Goal: Transaction & Acquisition: Book appointment/travel/reservation

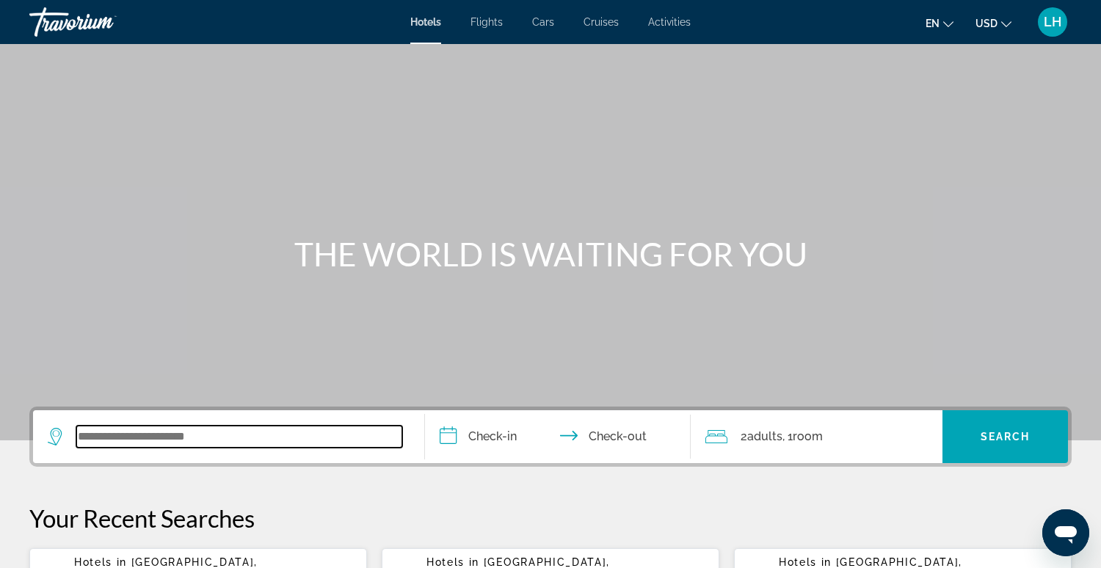
click at [274, 440] on input "Search widget" at bounding box center [239, 437] width 326 height 22
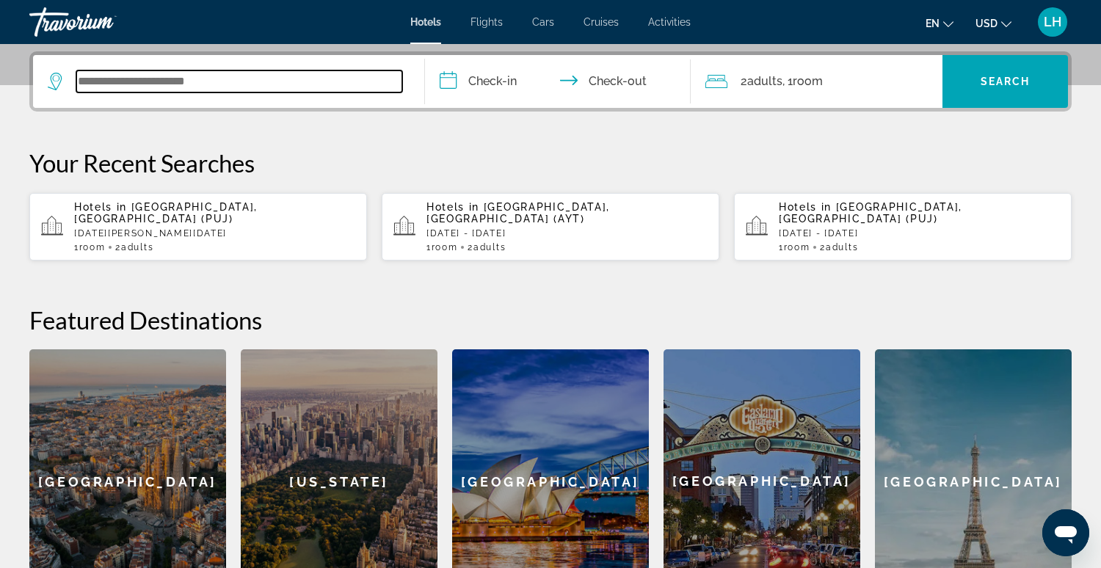
scroll to position [358, 0]
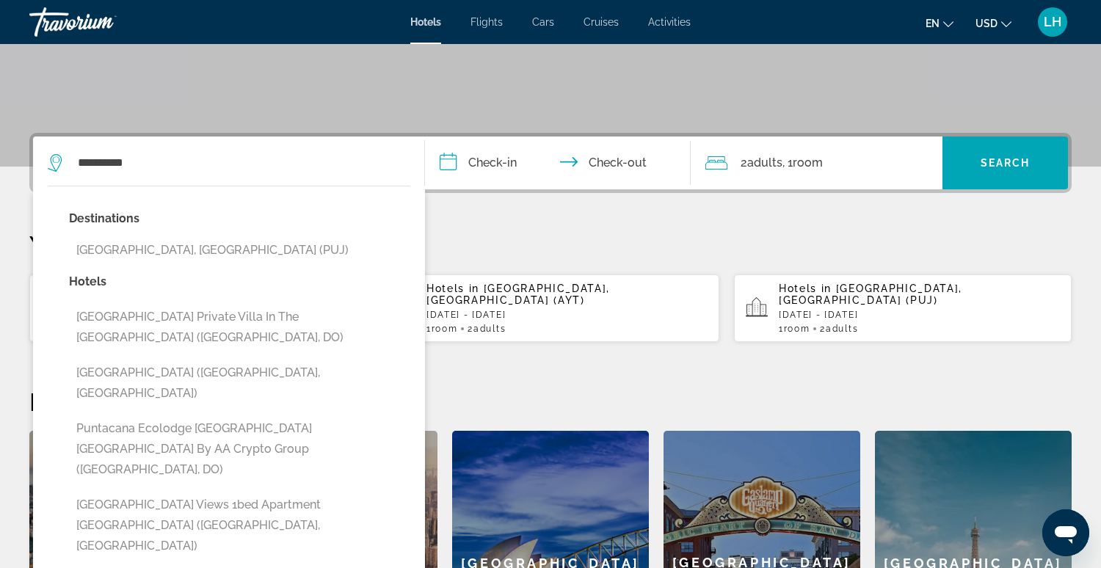
click at [194, 241] on button "[GEOGRAPHIC_DATA], [GEOGRAPHIC_DATA] (PUJ)" at bounding box center [239, 250] width 341 height 28
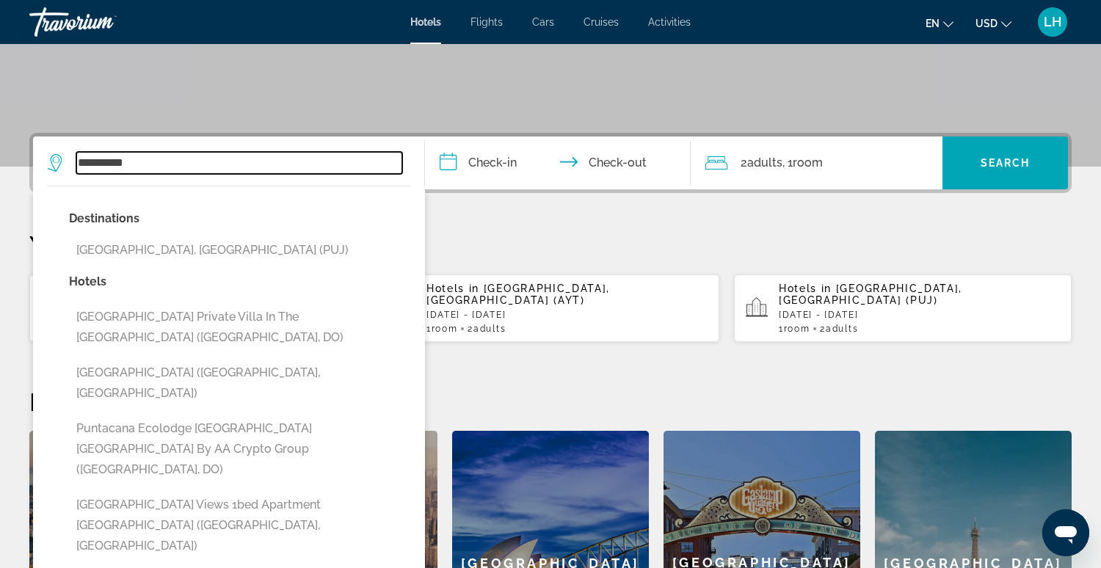
type input "**********"
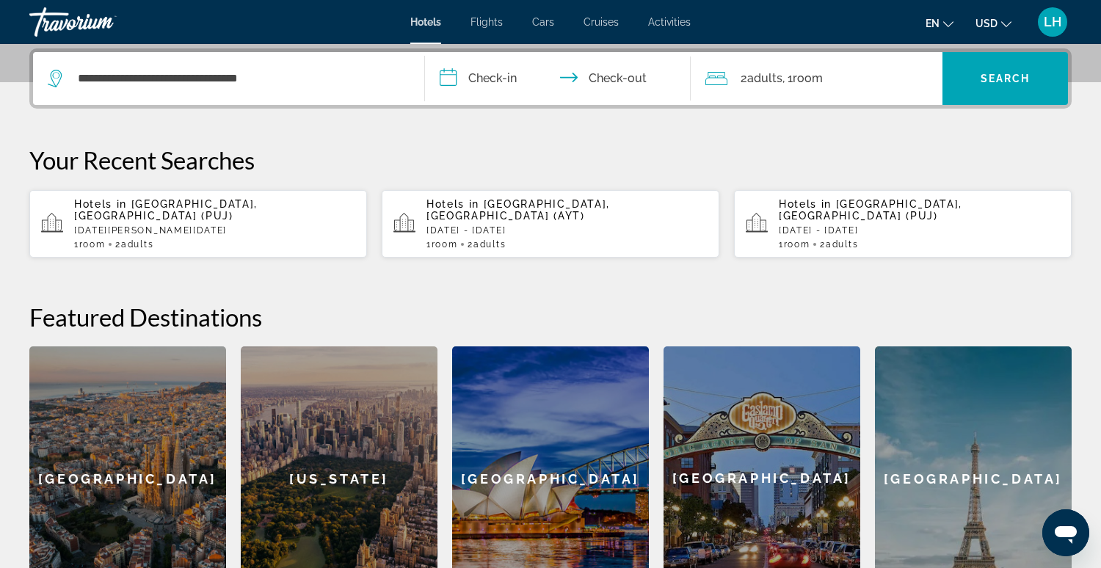
click at [456, 76] on input "**********" at bounding box center [561, 80] width 272 height 57
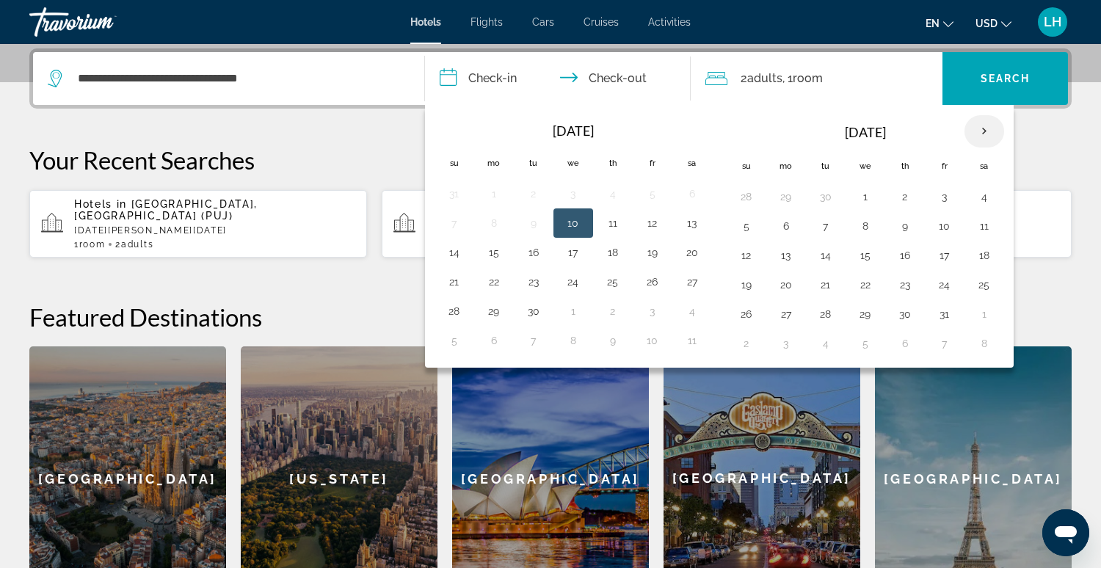
click at [978, 130] on th "Next month" at bounding box center [984, 131] width 40 height 32
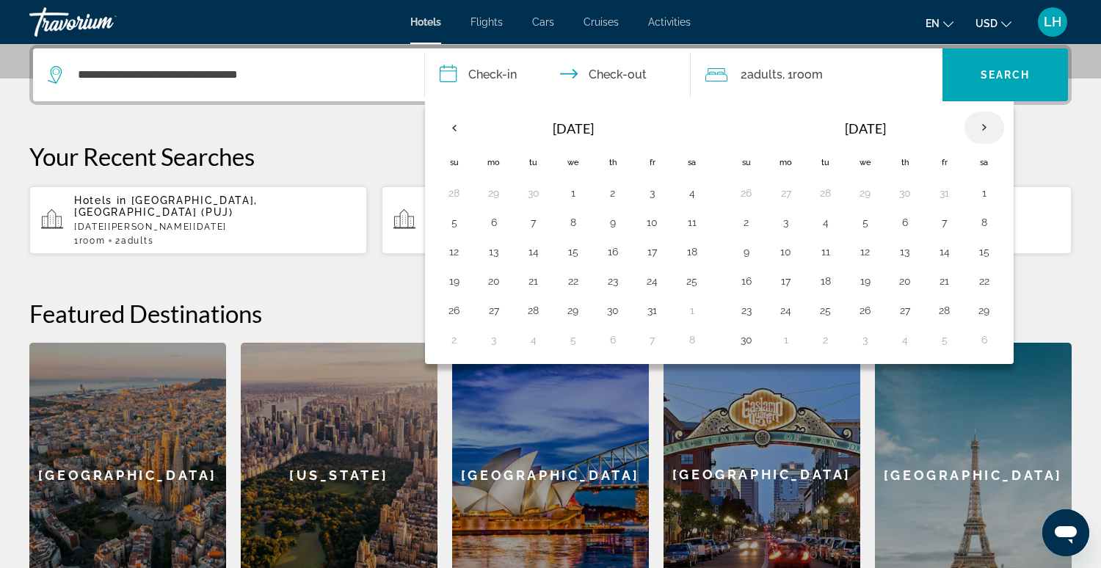
click at [978, 130] on th "Next month" at bounding box center [984, 128] width 40 height 32
click at [977, 127] on th "Next month" at bounding box center [984, 128] width 40 height 32
drag, startPoint x: 936, startPoint y: 218, endPoint x: 951, endPoint y: 219, distance: 15.4
click at [936, 218] on button "9" at bounding box center [944, 222] width 23 height 21
click at [973, 219] on button "10" at bounding box center [984, 222] width 23 height 21
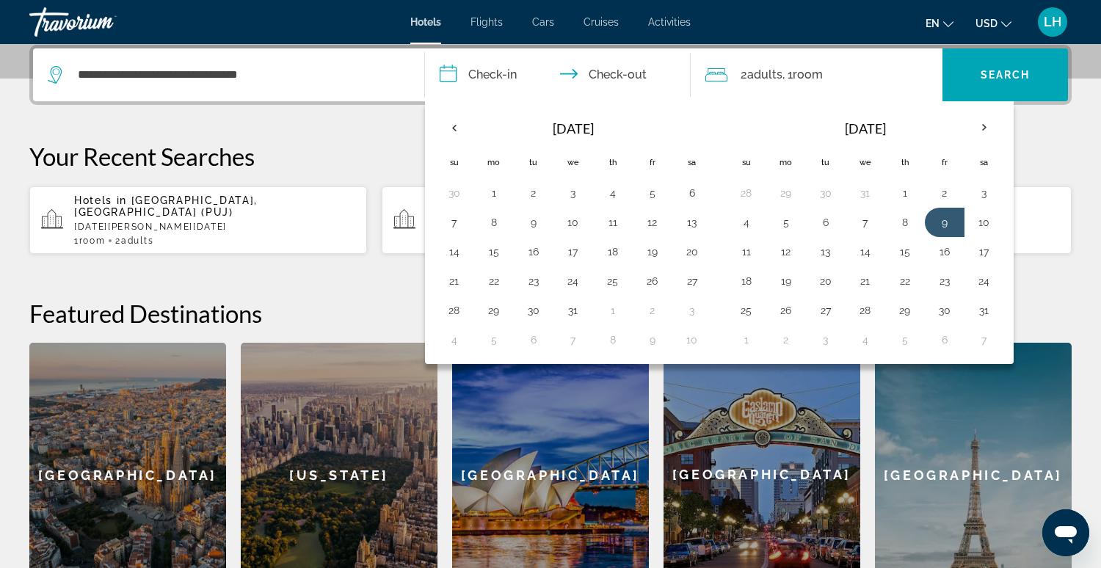
type input "**********"
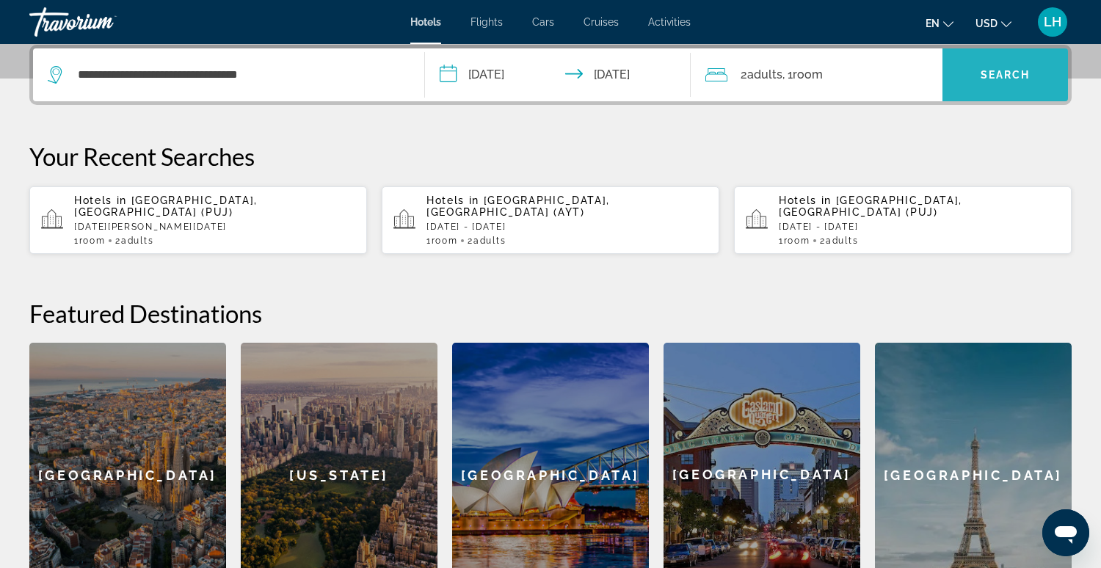
click at [1019, 67] on span "Search widget" at bounding box center [1005, 74] width 126 height 35
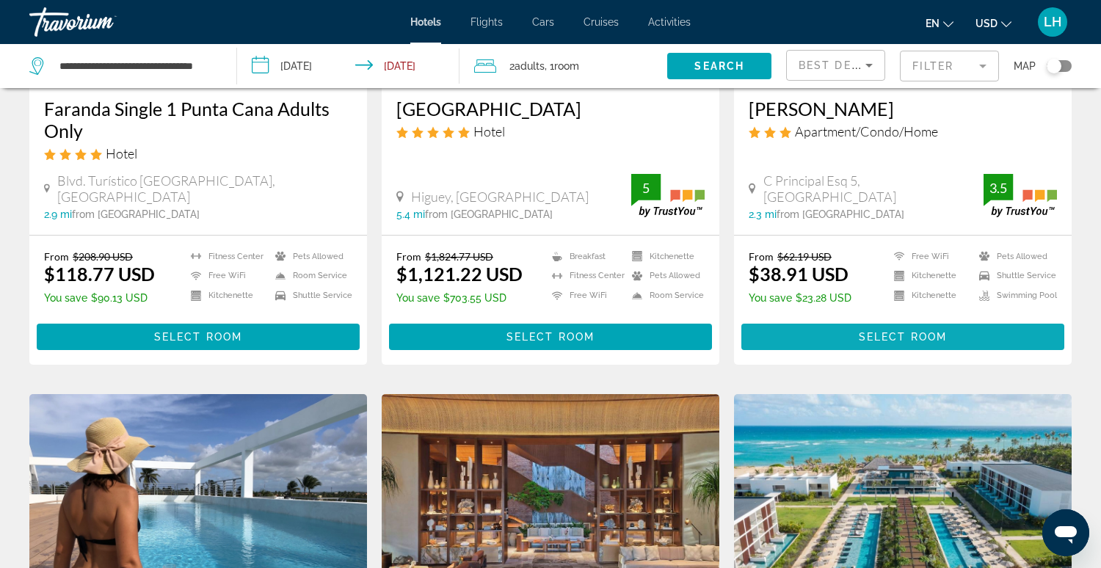
scroll to position [296, 0]
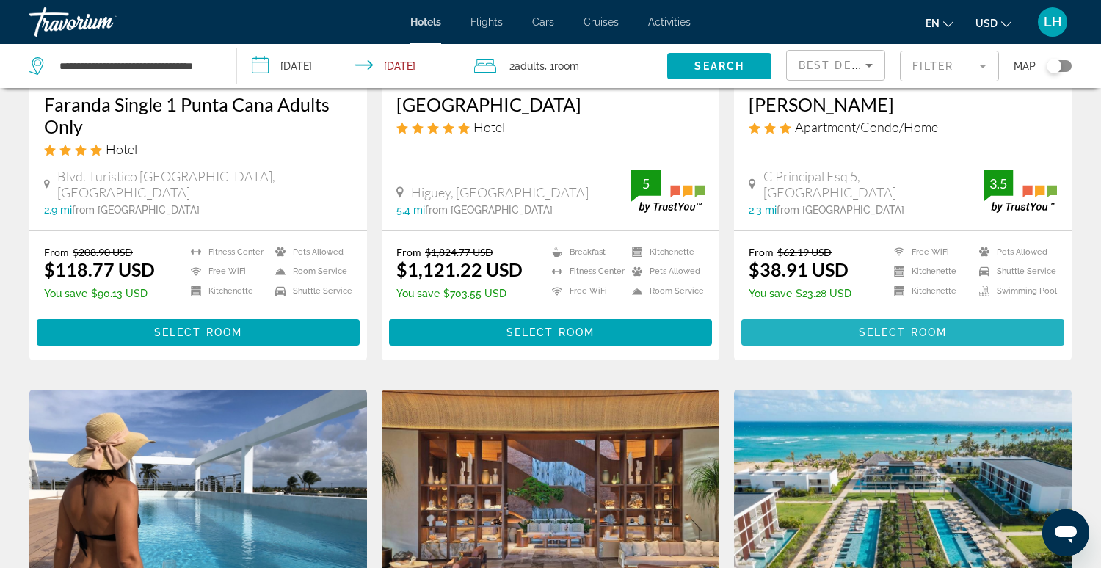
click at [888, 327] on span "Select Room" at bounding box center [903, 333] width 88 height 12
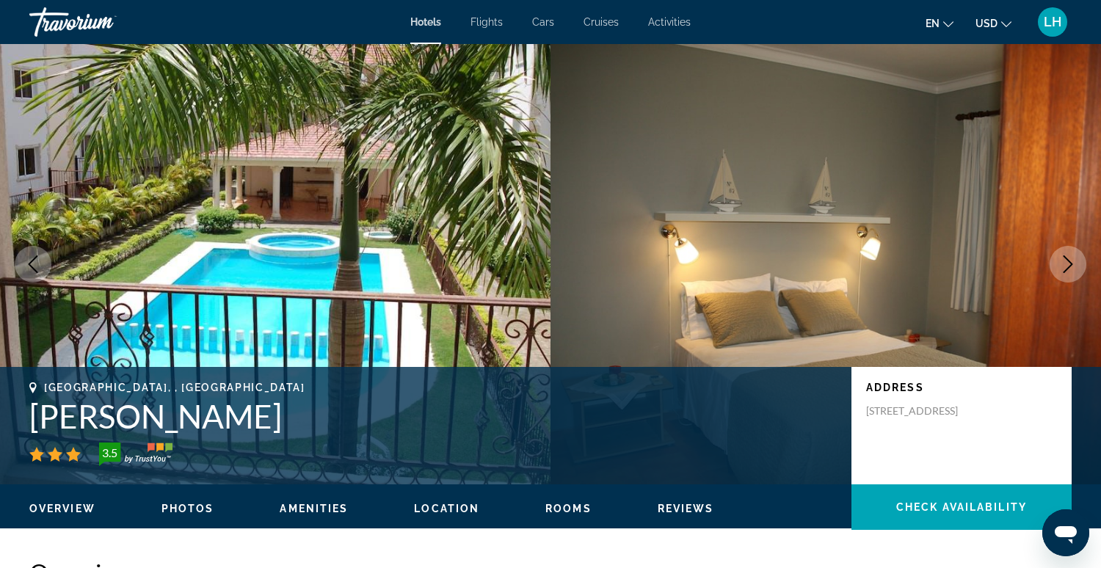
click at [1065, 262] on icon "Next image" at bounding box center [1068, 264] width 18 height 18
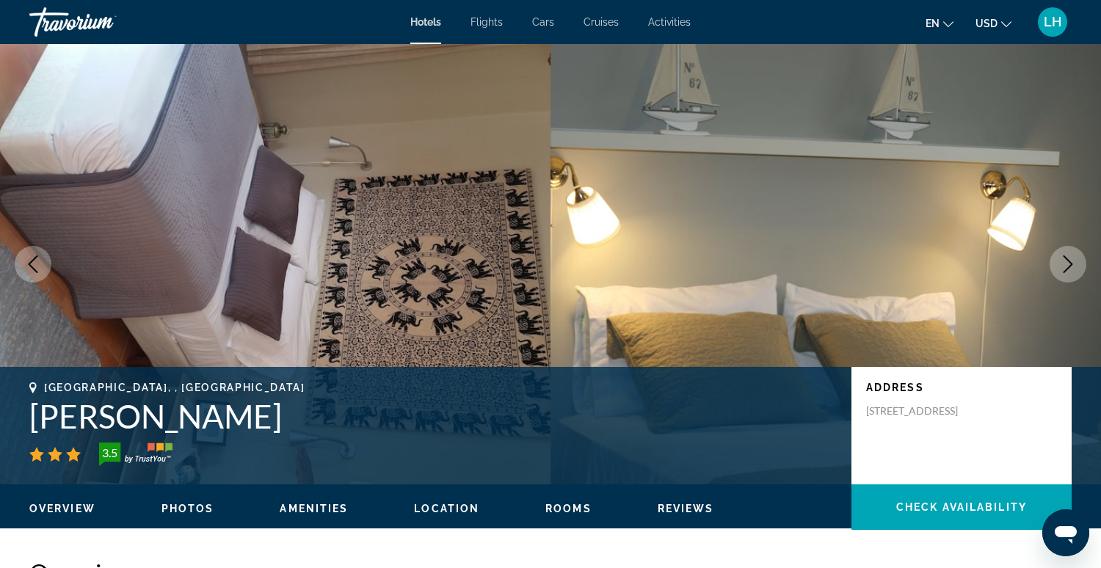
click at [1065, 262] on icon "Next image" at bounding box center [1068, 264] width 18 height 18
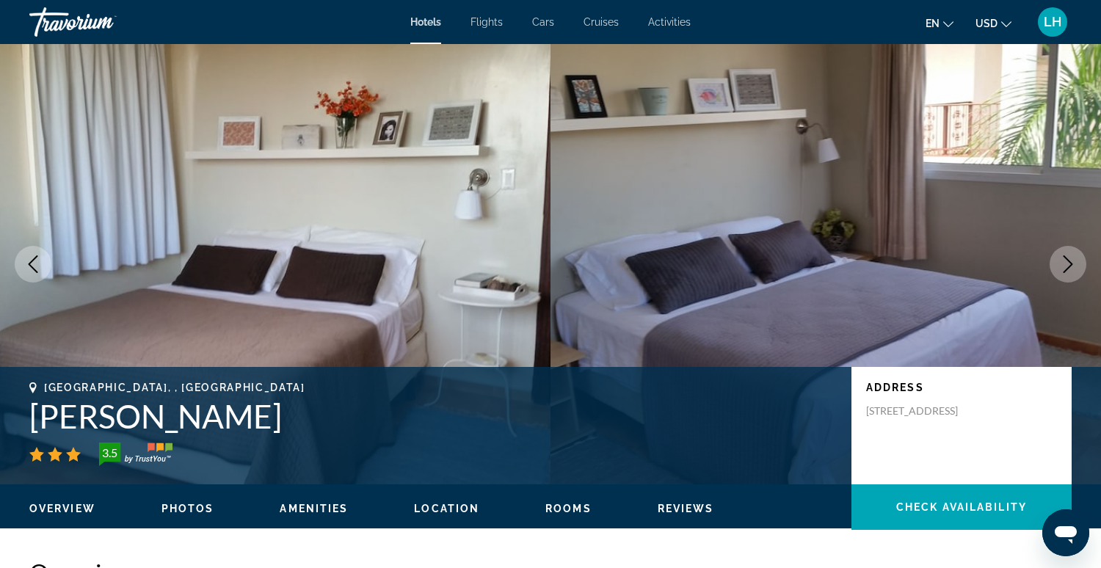
click at [1065, 262] on icon "Next image" at bounding box center [1068, 264] width 18 height 18
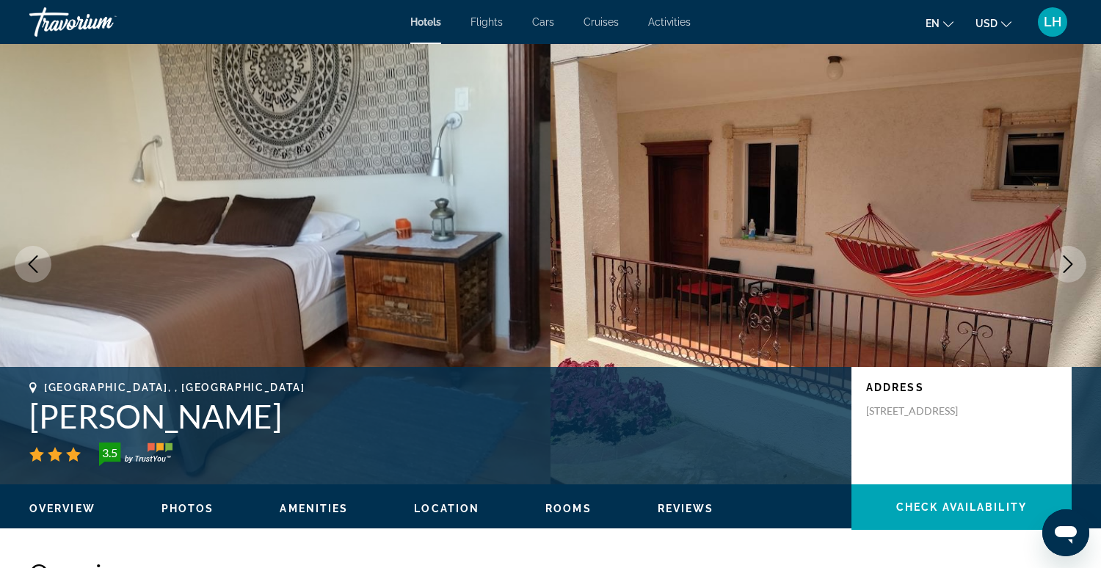
click at [1065, 262] on icon "Next image" at bounding box center [1068, 264] width 18 height 18
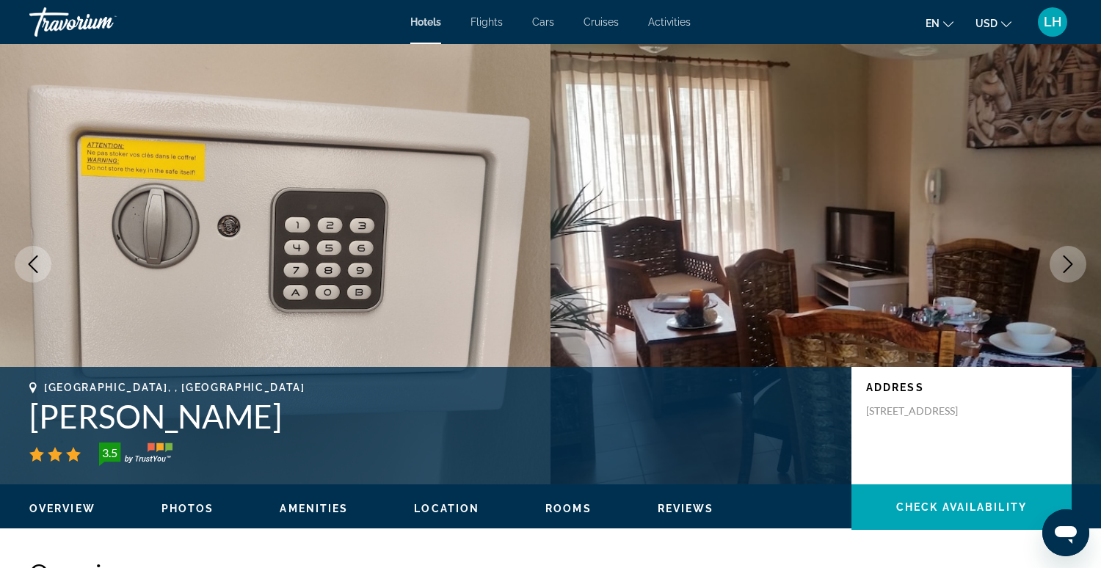
click at [1065, 261] on icon "Next image" at bounding box center [1068, 264] width 18 height 18
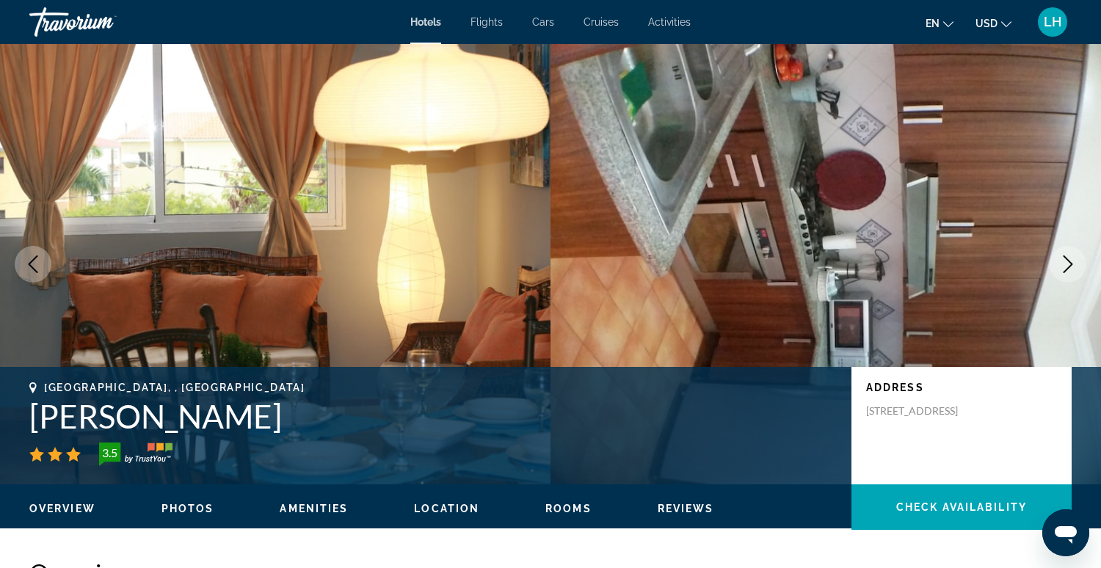
click at [1065, 261] on icon "Next image" at bounding box center [1068, 264] width 18 height 18
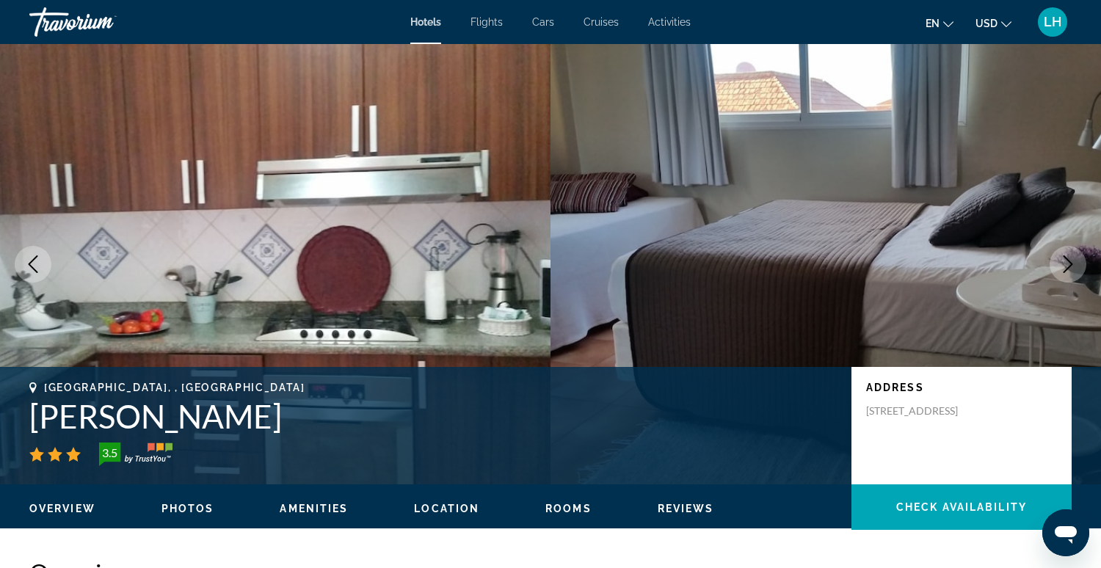
click at [1065, 261] on icon "Next image" at bounding box center [1068, 264] width 18 height 18
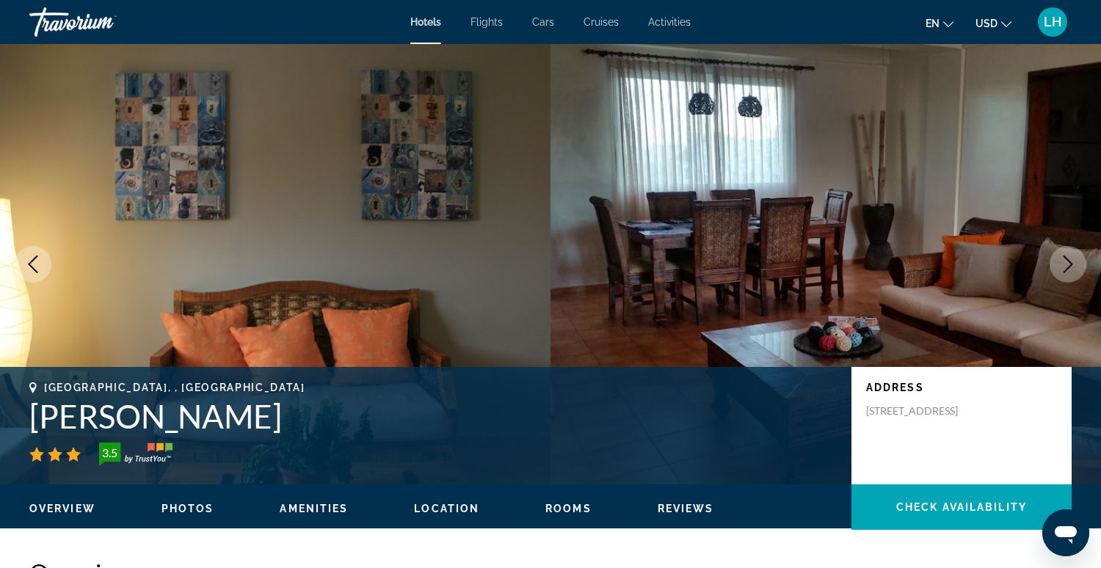
click at [1065, 261] on icon "Next image" at bounding box center [1068, 264] width 18 height 18
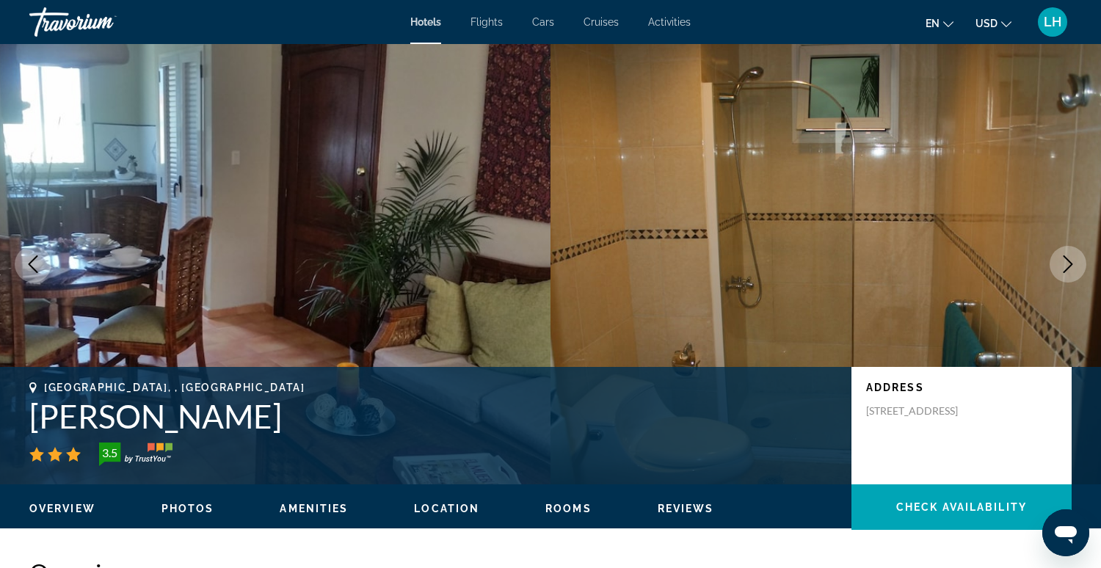
click at [1065, 261] on icon "Next image" at bounding box center [1068, 264] width 18 height 18
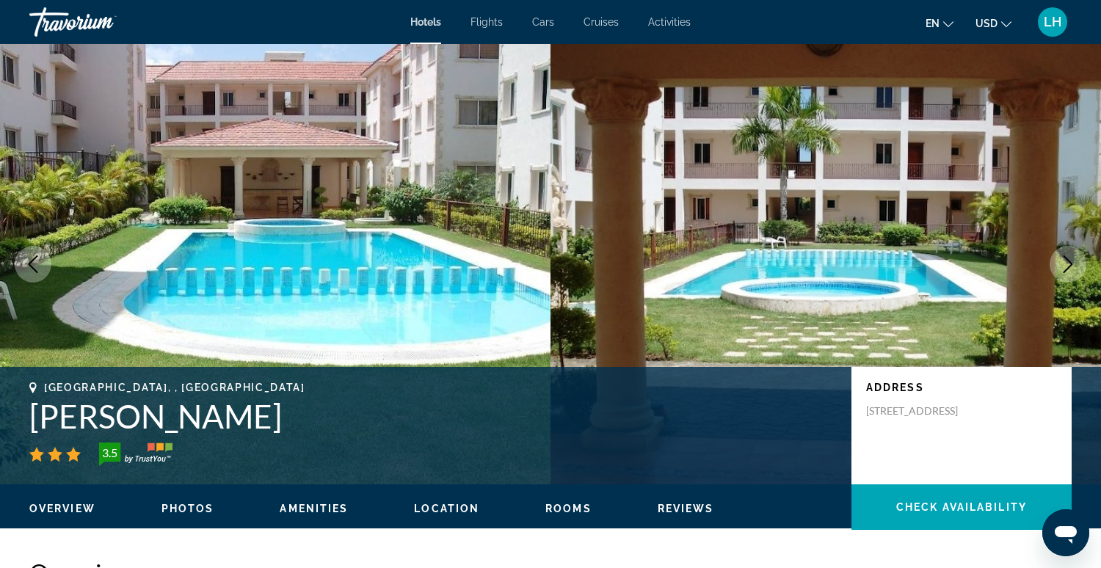
click at [1065, 261] on icon "Next image" at bounding box center [1068, 264] width 18 height 18
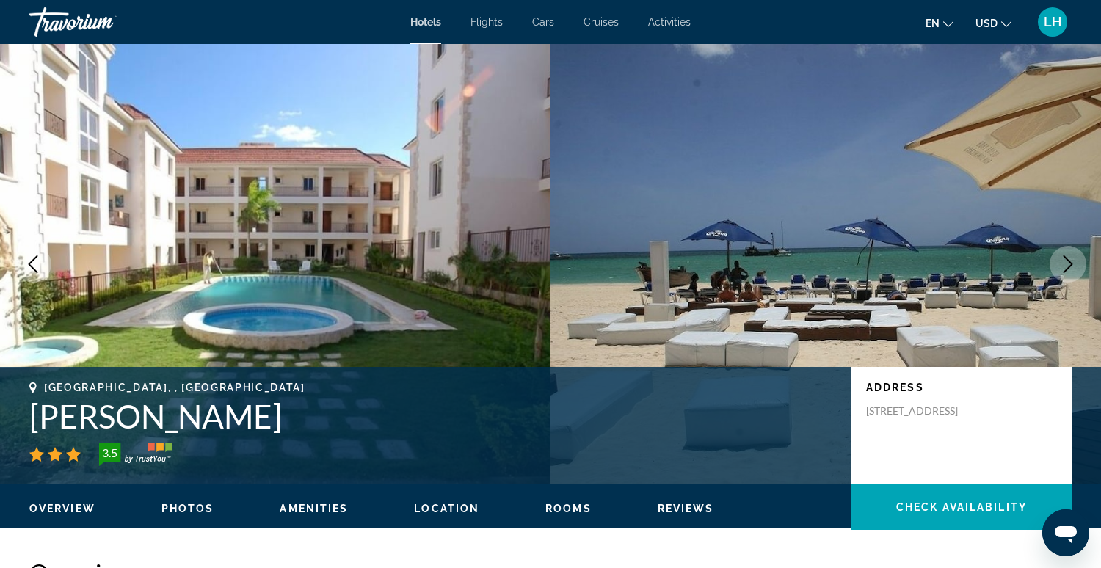
click at [1065, 261] on icon "Next image" at bounding box center [1068, 264] width 18 height 18
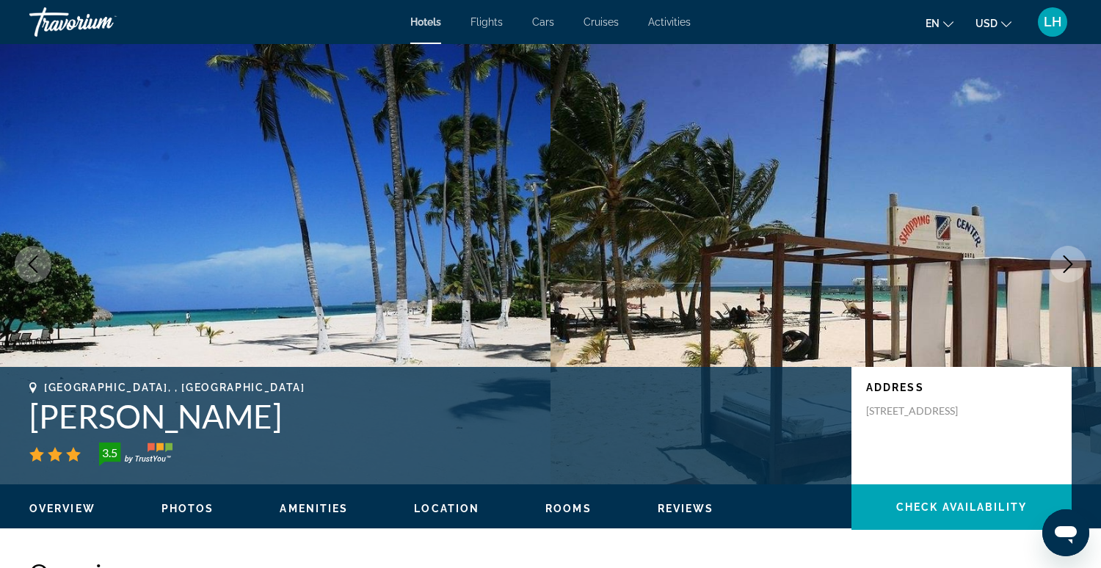
click at [1065, 261] on icon "Next image" at bounding box center [1068, 264] width 18 height 18
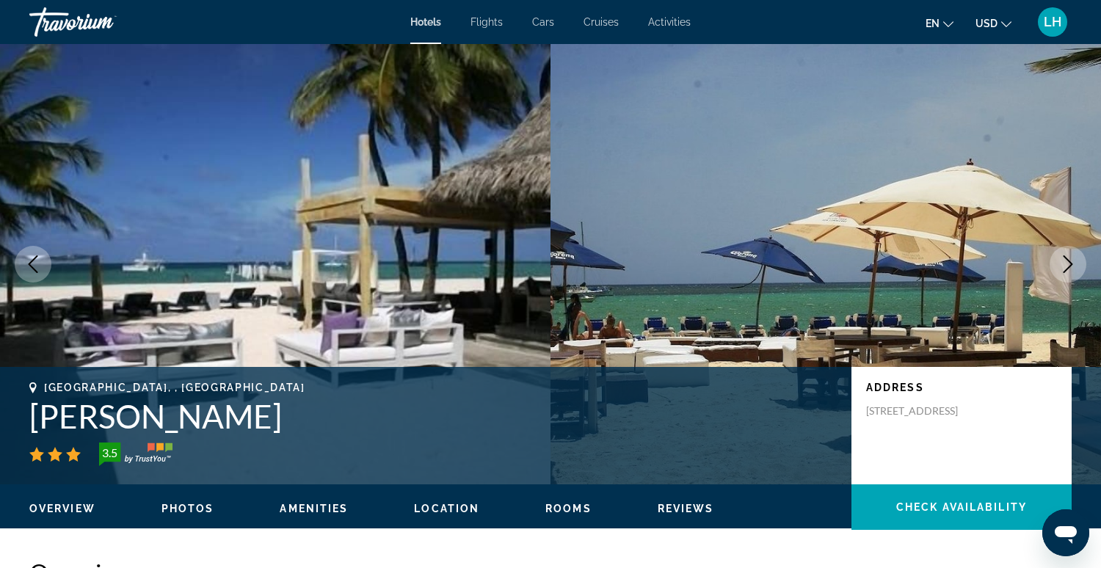
click at [1065, 261] on icon "Next image" at bounding box center [1068, 264] width 18 height 18
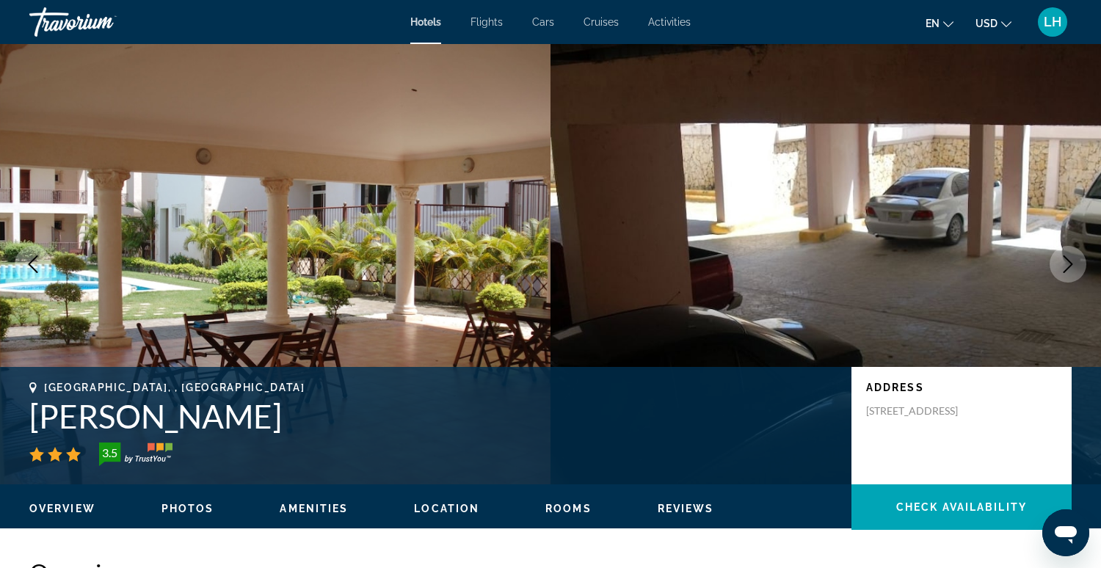
click at [1065, 261] on icon "Next image" at bounding box center [1068, 264] width 18 height 18
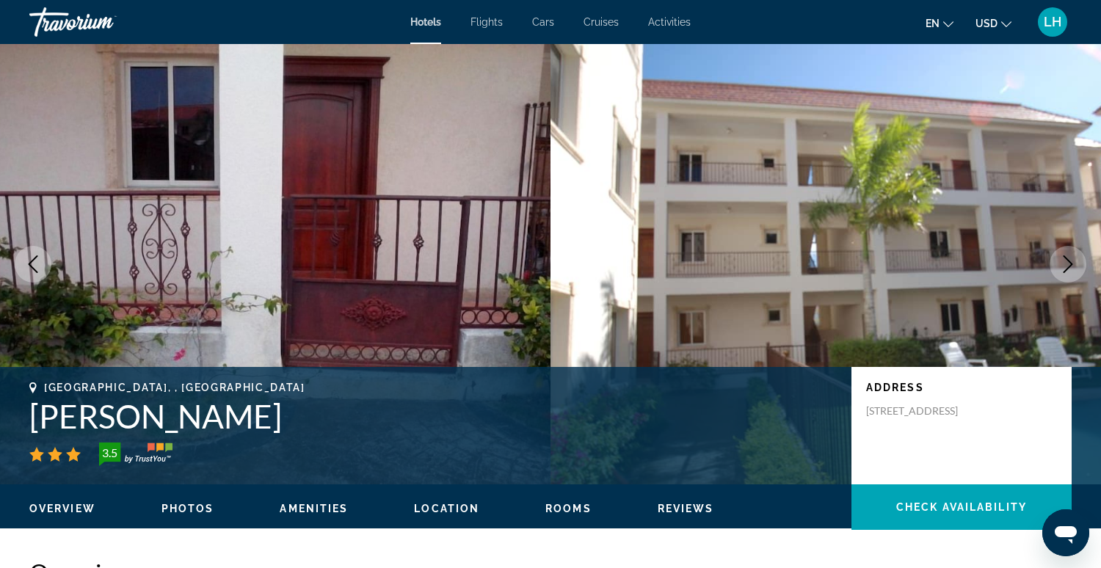
click at [1065, 261] on icon "Next image" at bounding box center [1068, 264] width 18 height 18
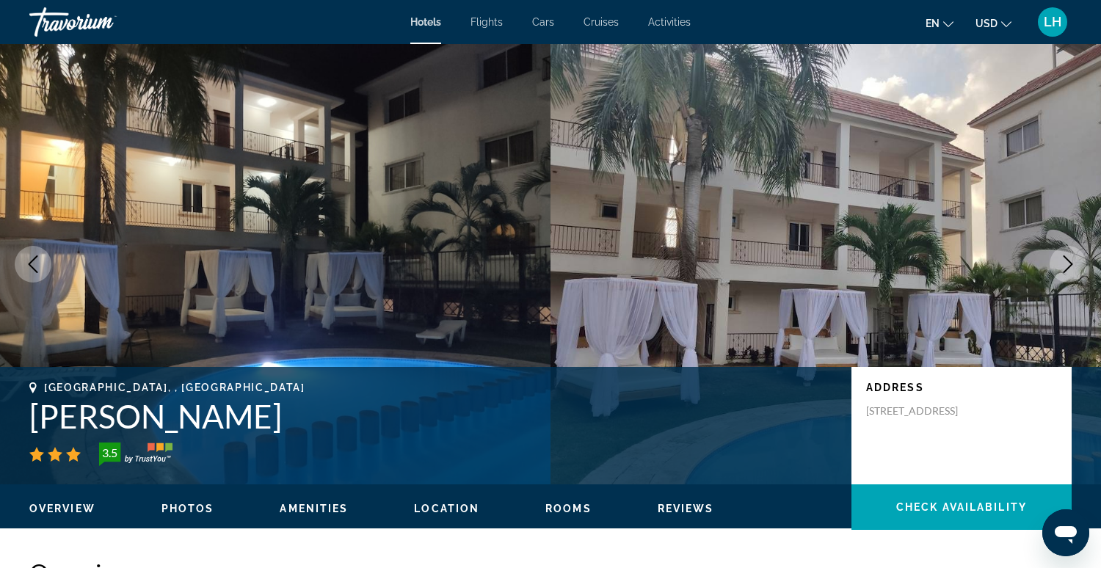
click at [1065, 261] on icon "Next image" at bounding box center [1068, 264] width 18 height 18
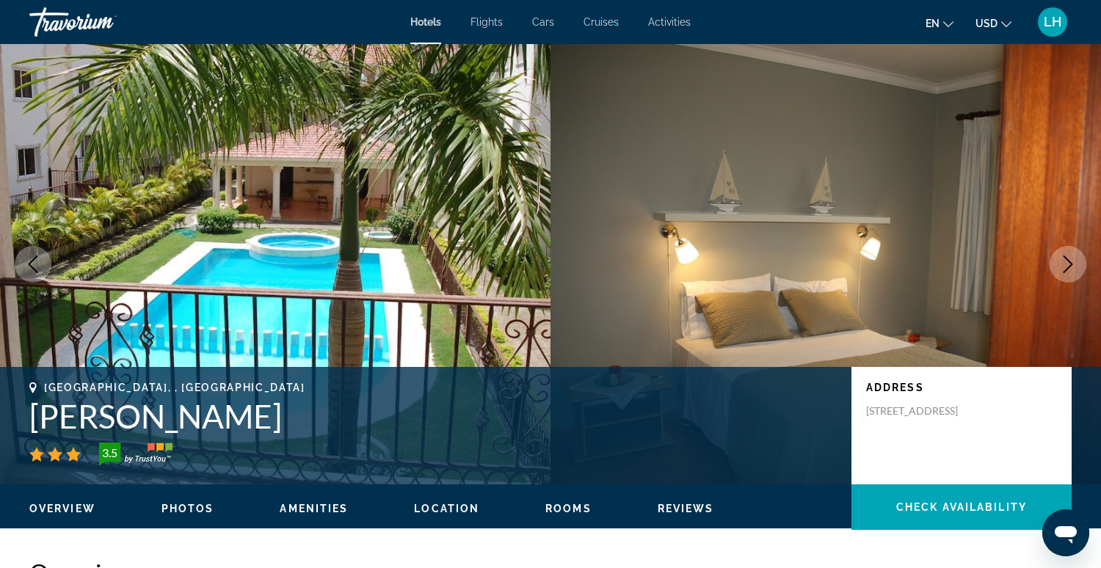
click at [1065, 261] on icon "Next image" at bounding box center [1068, 264] width 18 height 18
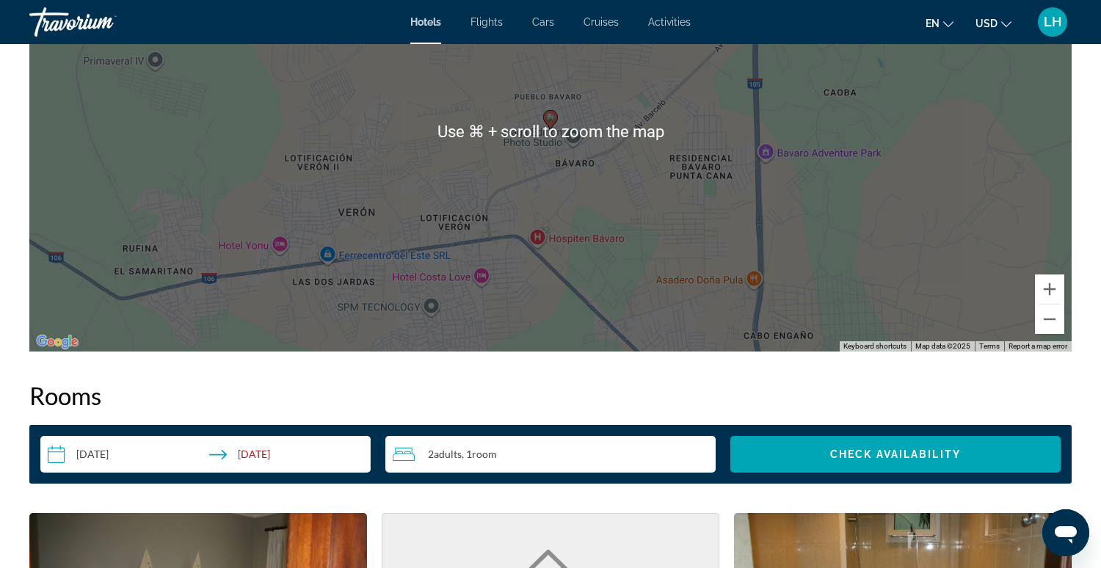
scroll to position [1576, 0]
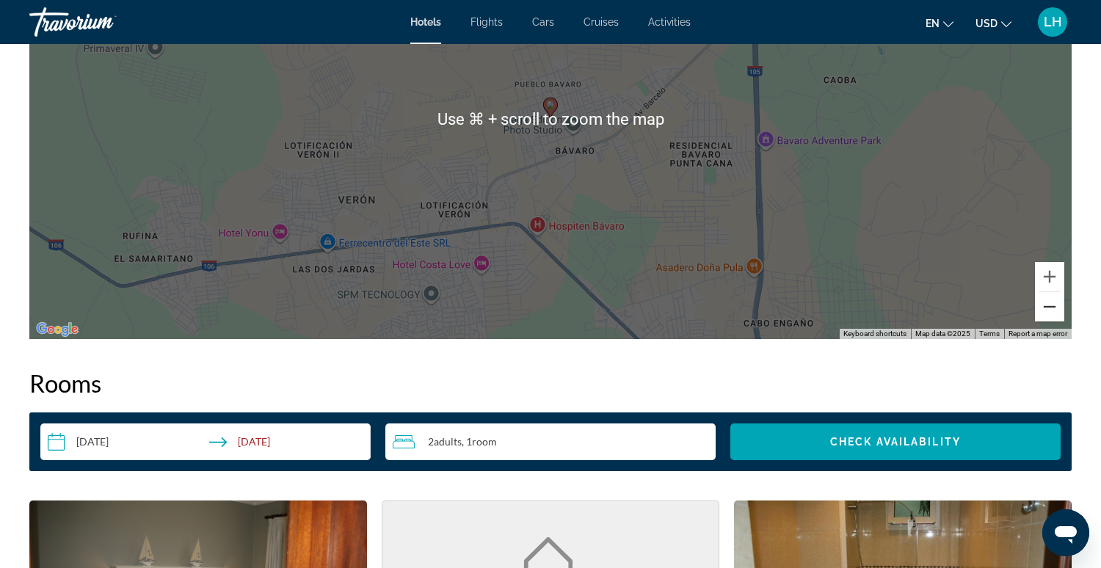
click at [1053, 300] on button "Zoom out" at bounding box center [1049, 306] width 29 height 29
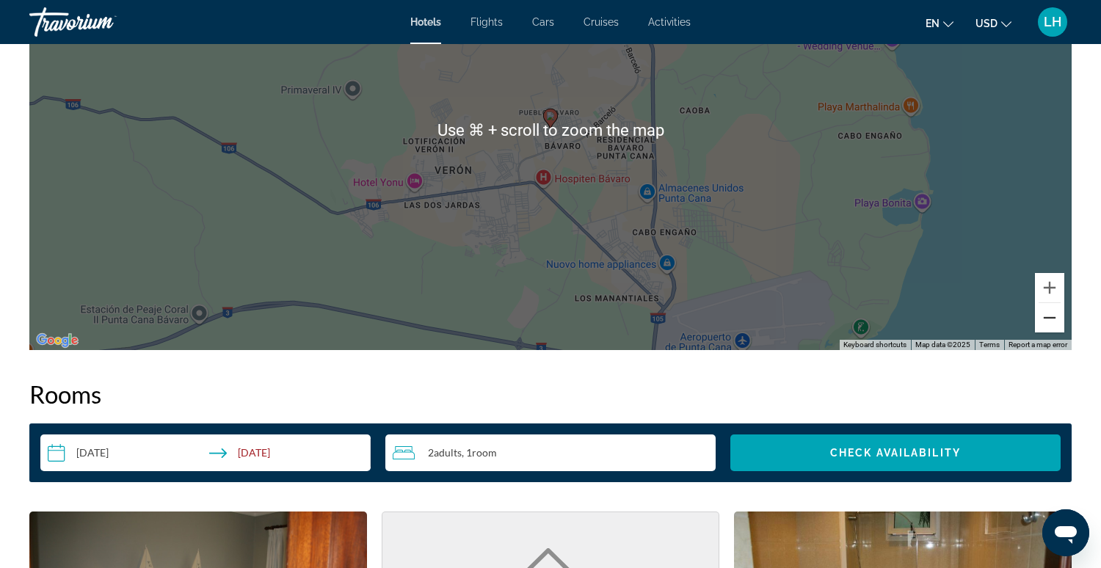
scroll to position [1560, 0]
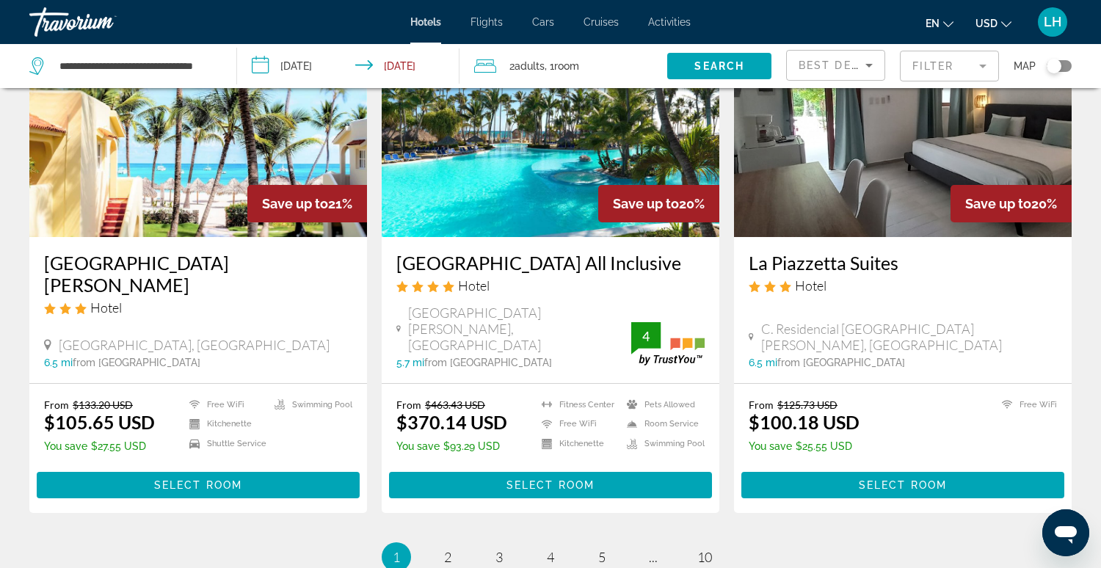
scroll to position [1802, 0]
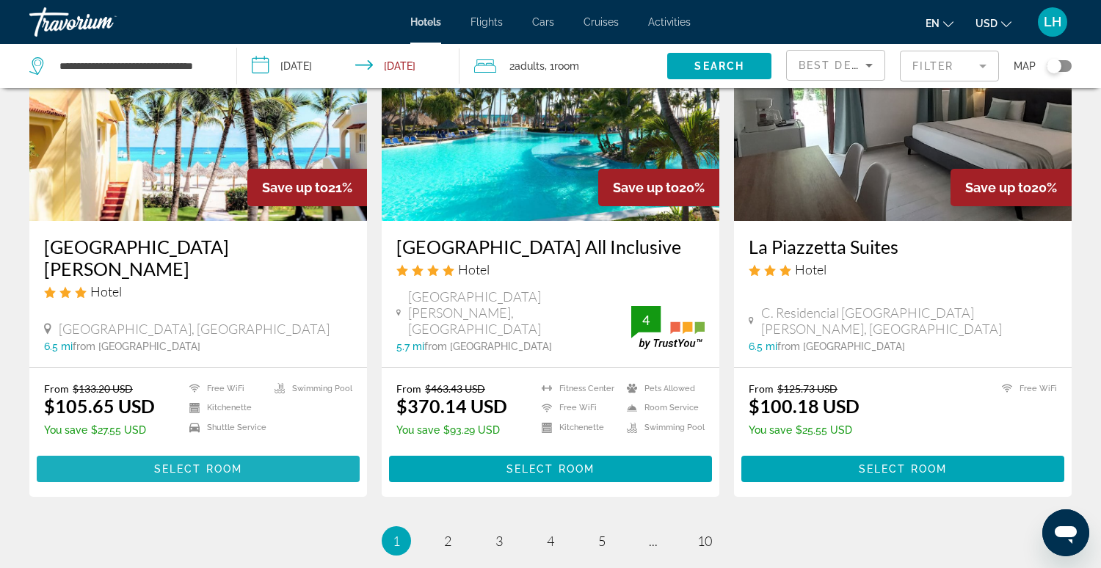
click at [228, 463] on span "Select Room" at bounding box center [198, 469] width 88 height 12
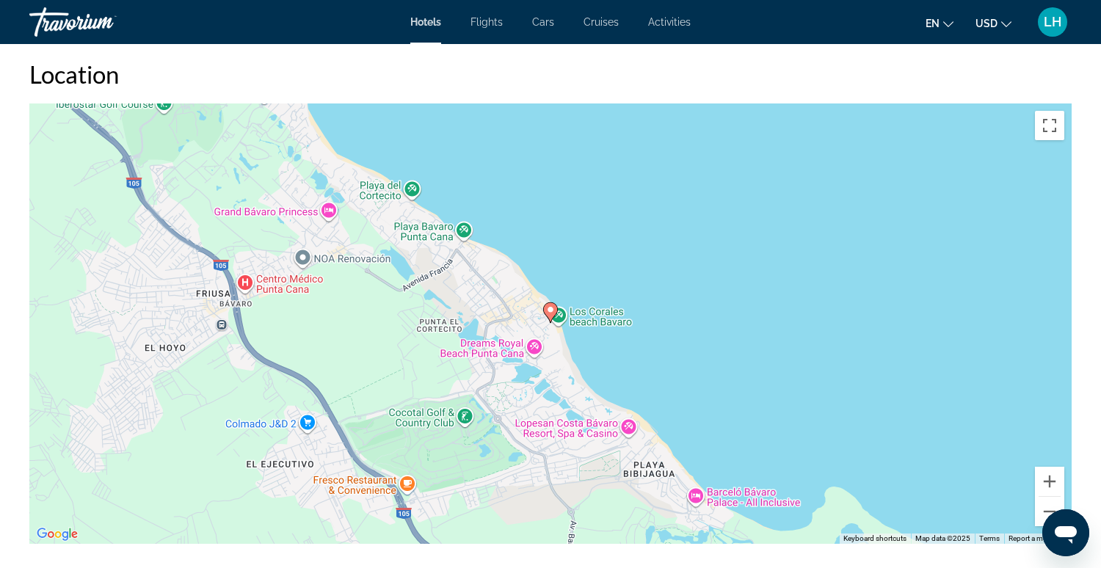
scroll to position [1370, 0]
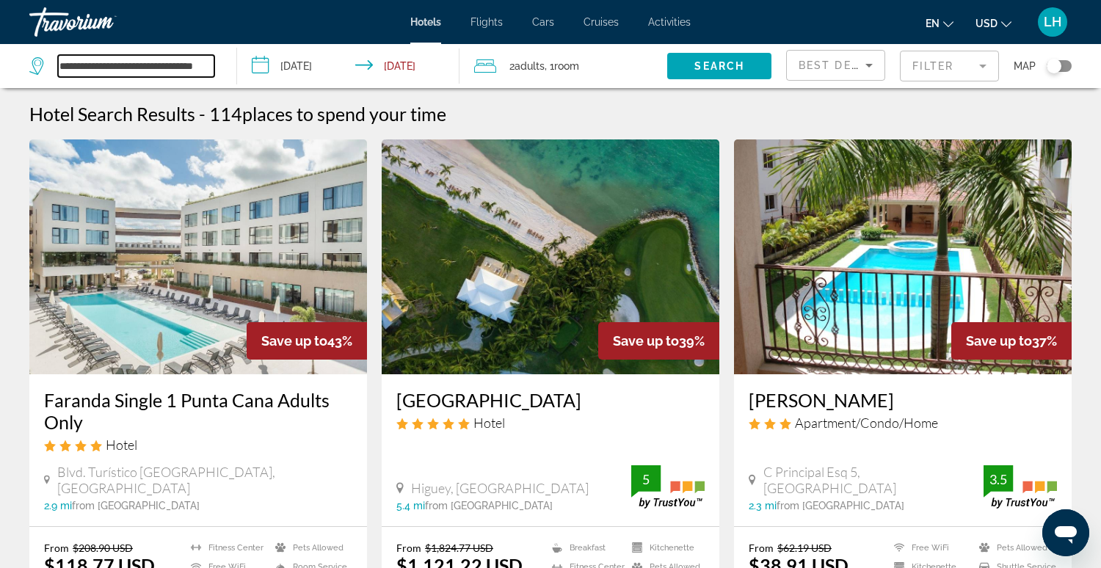
click at [208, 65] on input "**********" at bounding box center [136, 66] width 156 height 22
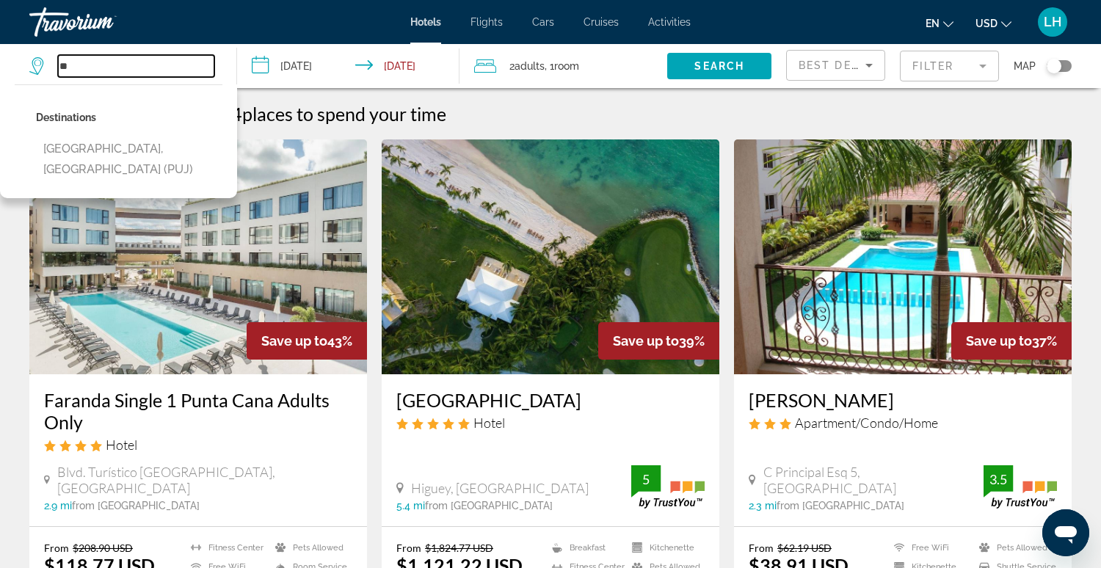
type input "*"
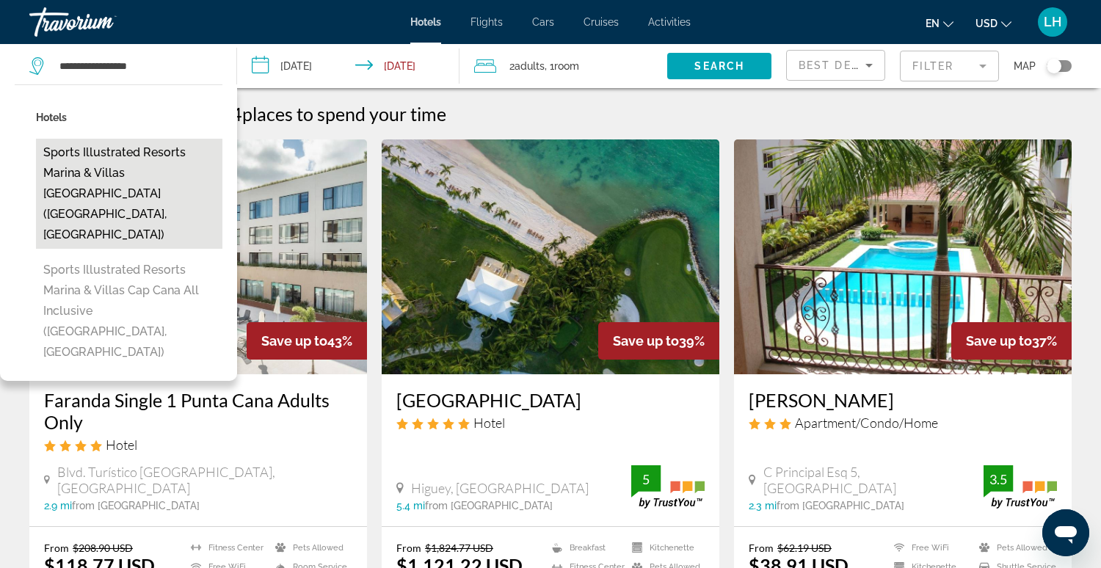
click at [119, 156] on button "Sports Illustrated Resorts Marina & Villas [GEOGRAPHIC_DATA] ([GEOGRAPHIC_DATA]…" at bounding box center [129, 194] width 186 height 110
type input "**********"
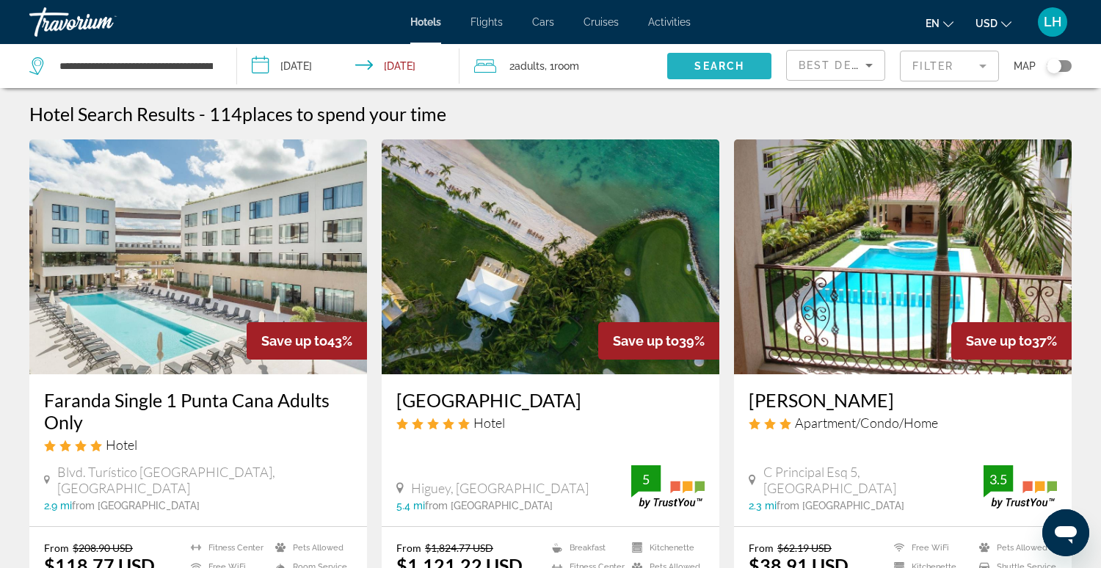
click at [691, 66] on span "Search widget" at bounding box center [719, 65] width 104 height 35
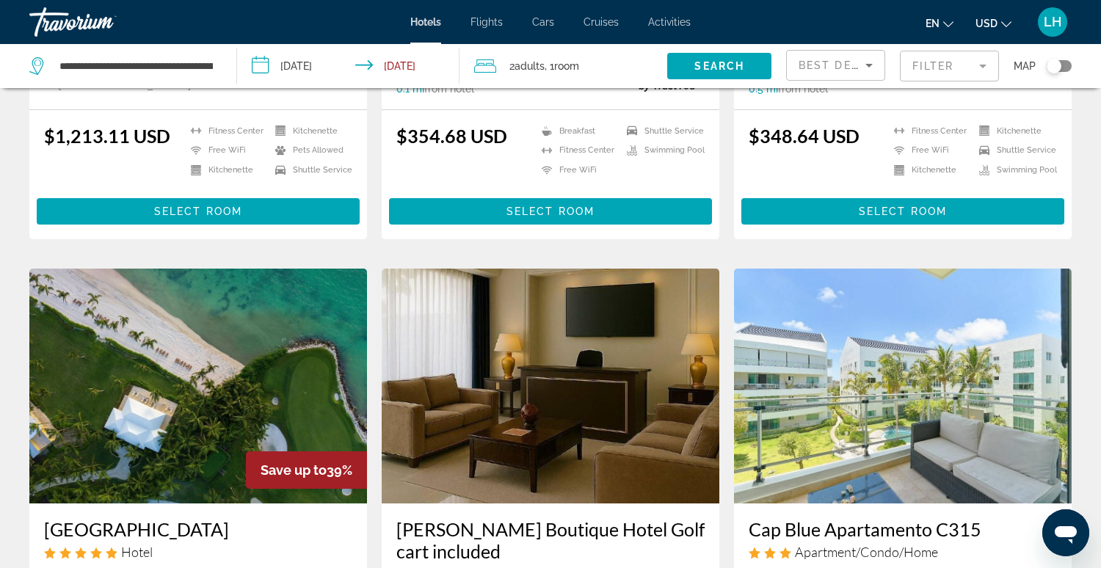
scroll to position [415, 0]
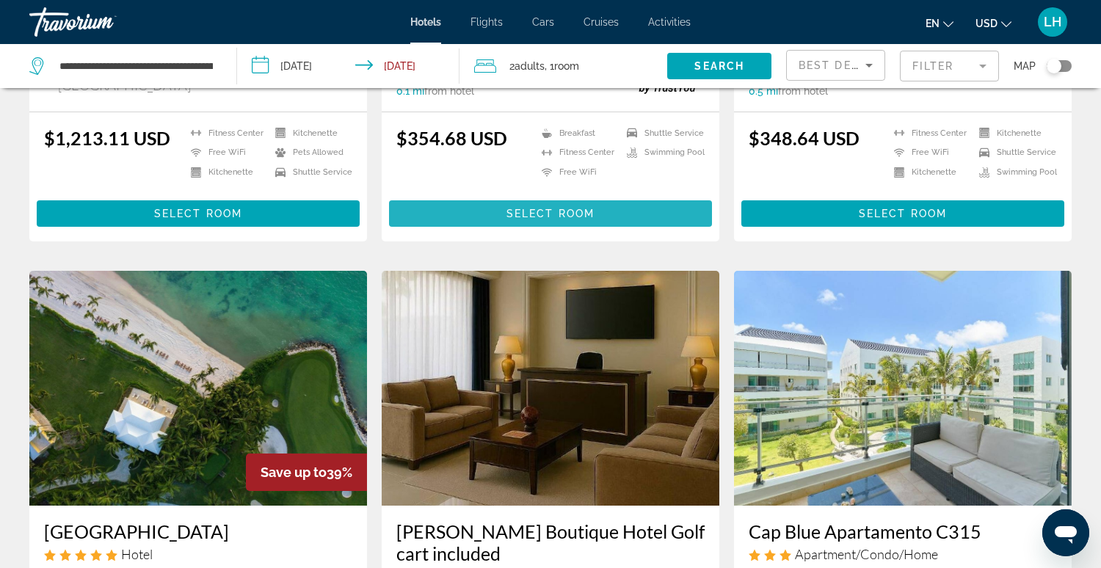
click at [536, 213] on span "Select Room" at bounding box center [550, 214] width 88 height 12
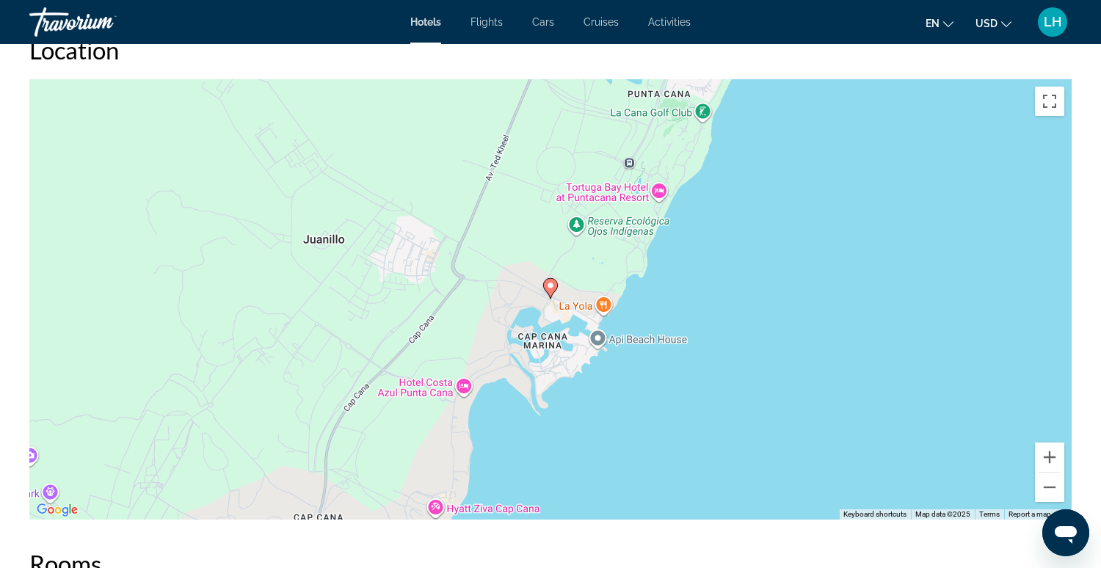
scroll to position [1400, 0]
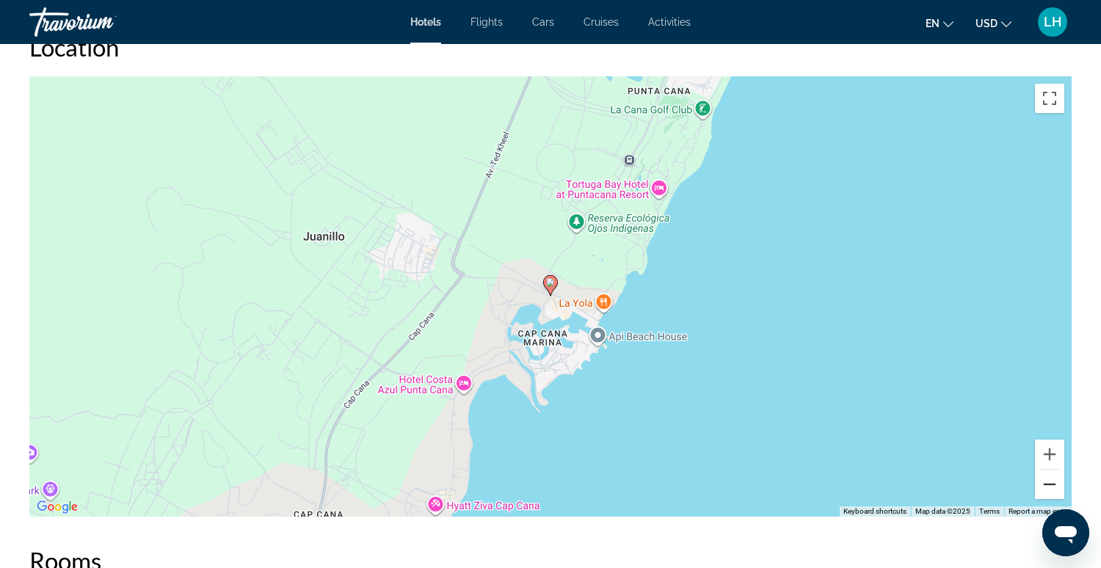
click at [1044, 487] on button "Zoom out" at bounding box center [1049, 484] width 29 height 29
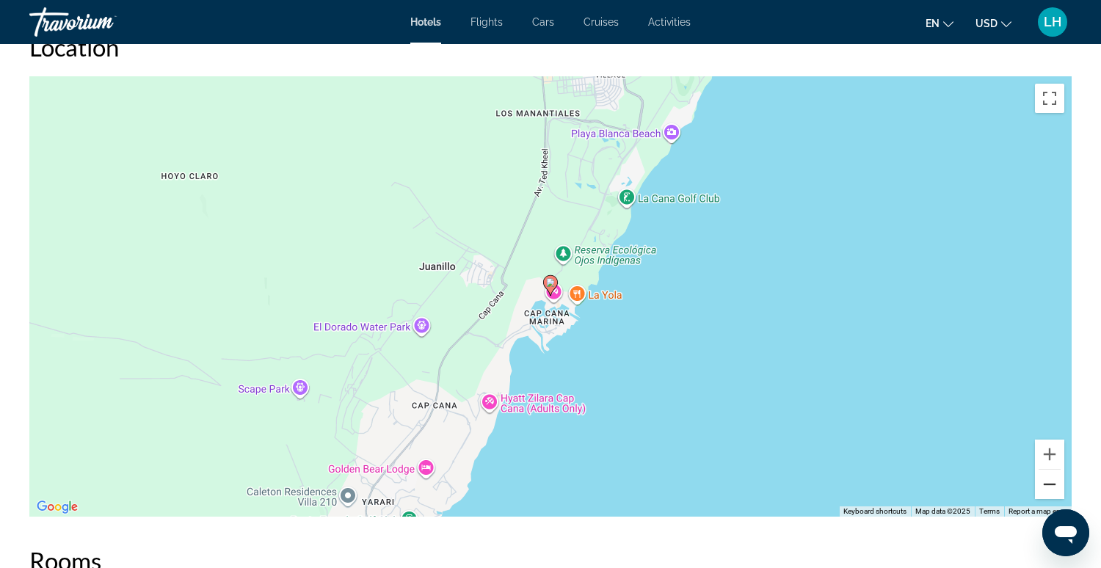
click at [1045, 483] on button "Zoom out" at bounding box center [1049, 484] width 29 height 29
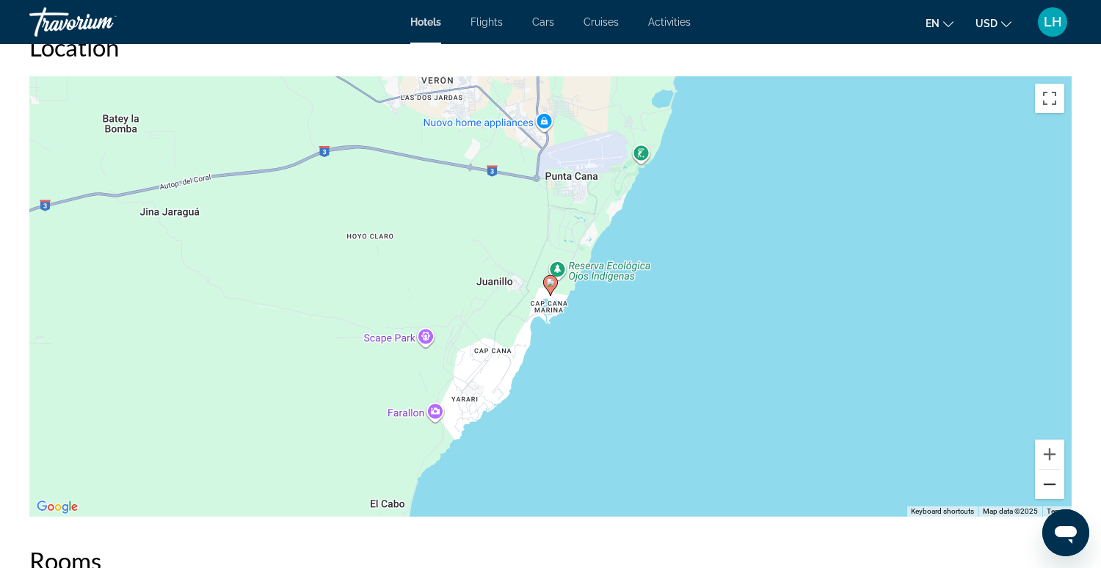
click at [1053, 490] on button "Zoom out" at bounding box center [1049, 484] width 29 height 29
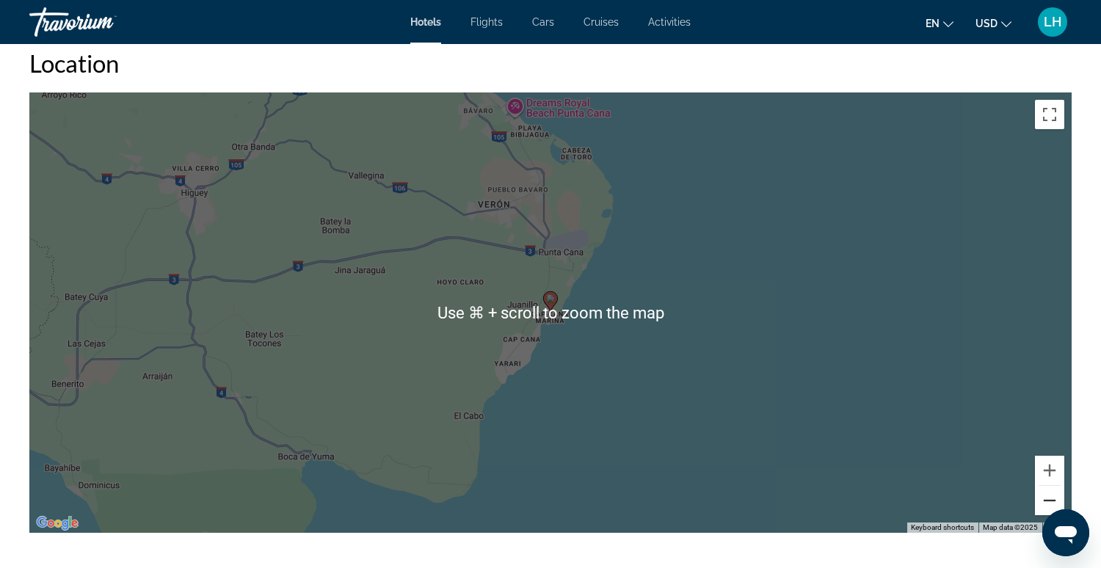
scroll to position [1374, 0]
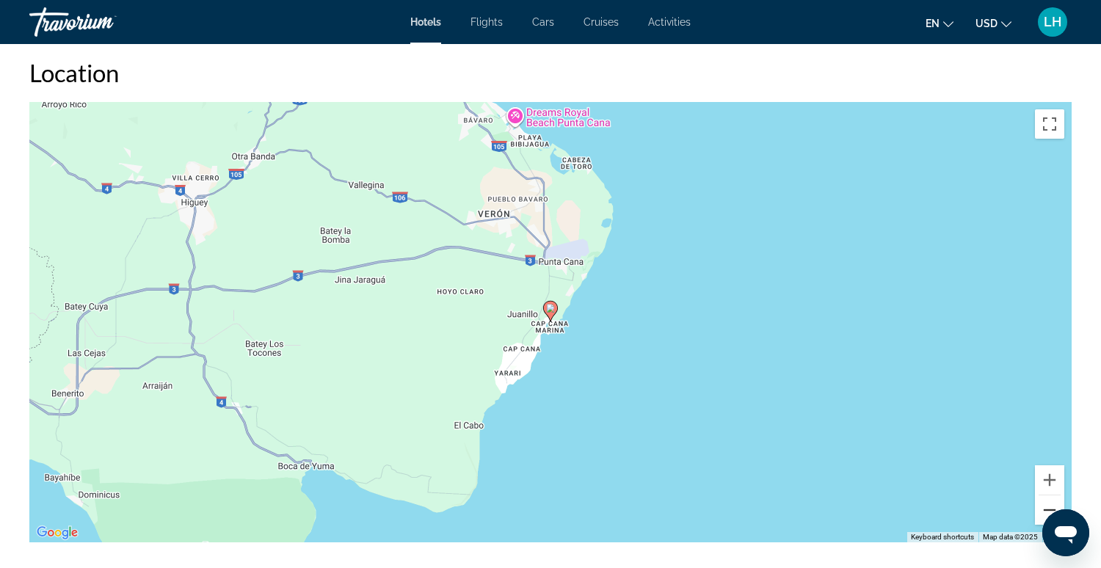
click at [1048, 510] on button "Zoom out" at bounding box center [1049, 509] width 29 height 29
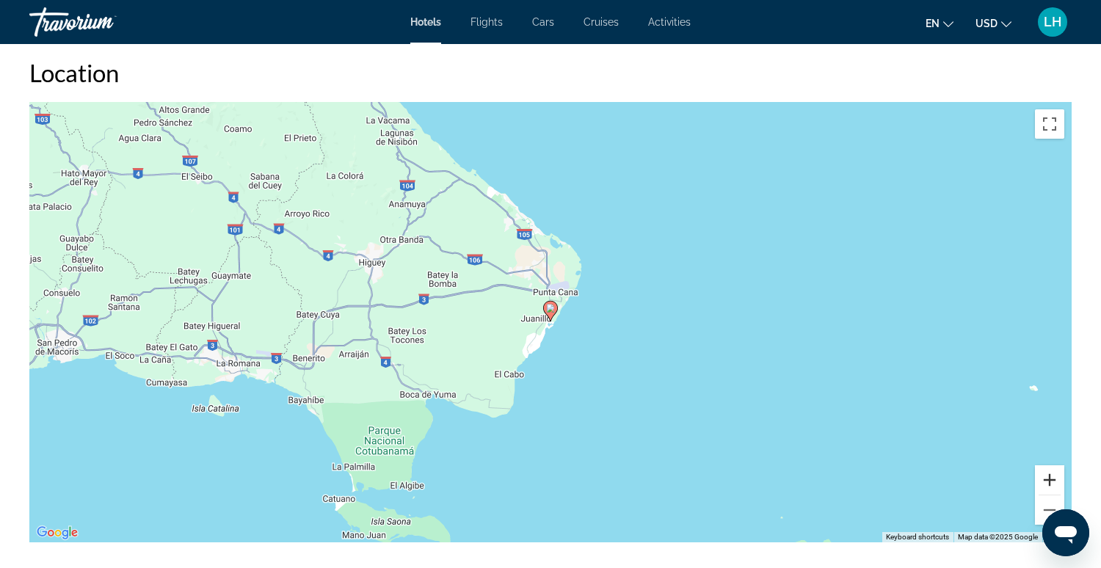
click at [1050, 479] on button "Zoom in" at bounding box center [1049, 479] width 29 height 29
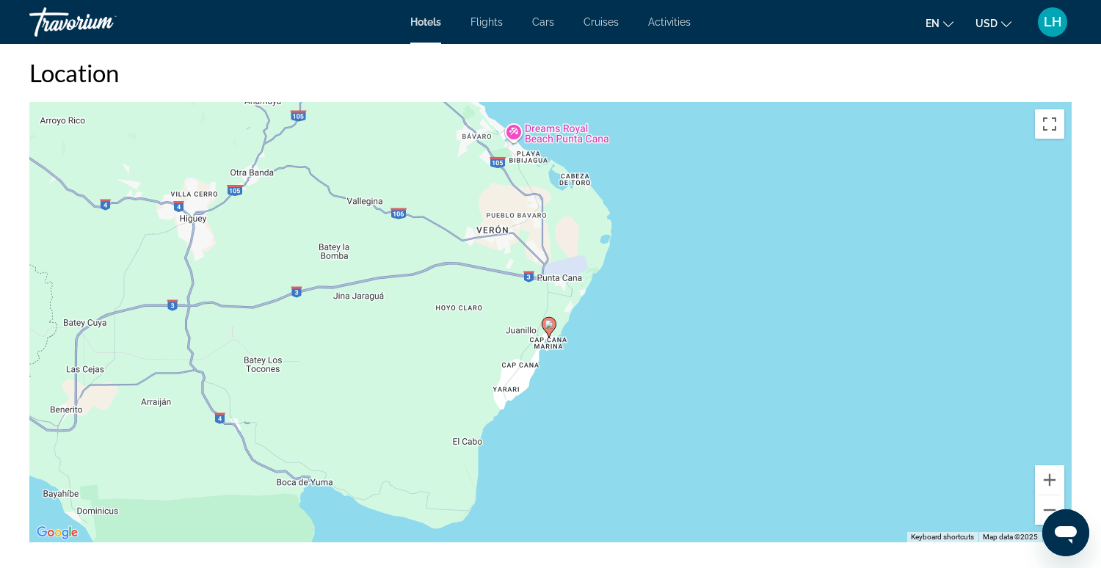
drag, startPoint x: 870, startPoint y: 346, endPoint x: 868, endPoint y: 393, distance: 47.1
click at [868, 391] on div "To activate drag with keyboard, press Alt + Enter. Once in keyboard drag state,…" at bounding box center [550, 322] width 1042 height 440
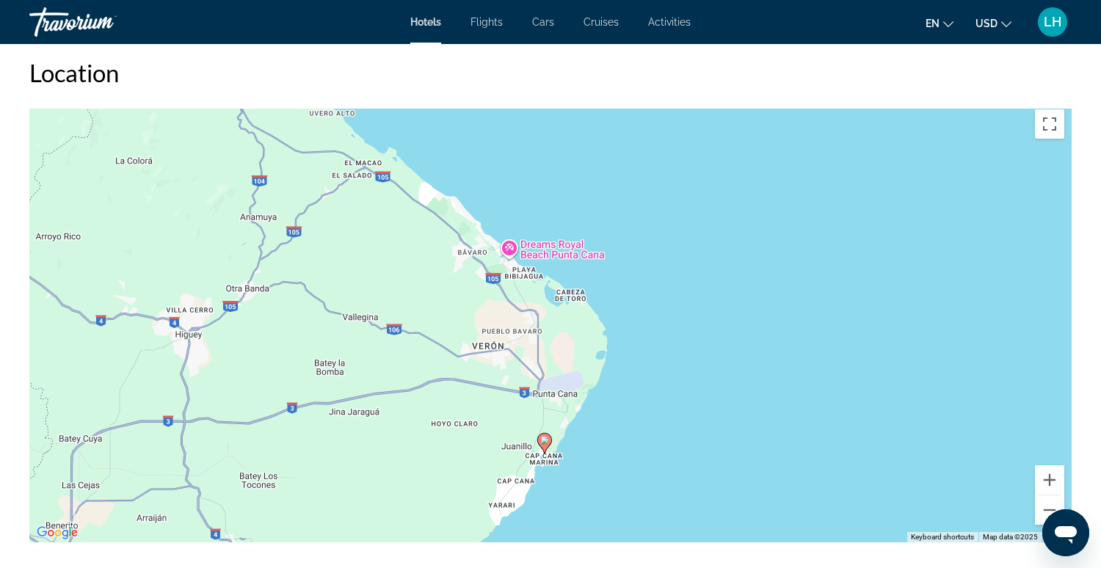
drag, startPoint x: 856, startPoint y: 319, endPoint x: 857, endPoint y: 398, distance: 78.5
click at [854, 407] on div "To activate drag with keyboard, press Alt + Enter. Once in keyboard drag state,…" at bounding box center [550, 322] width 1042 height 440
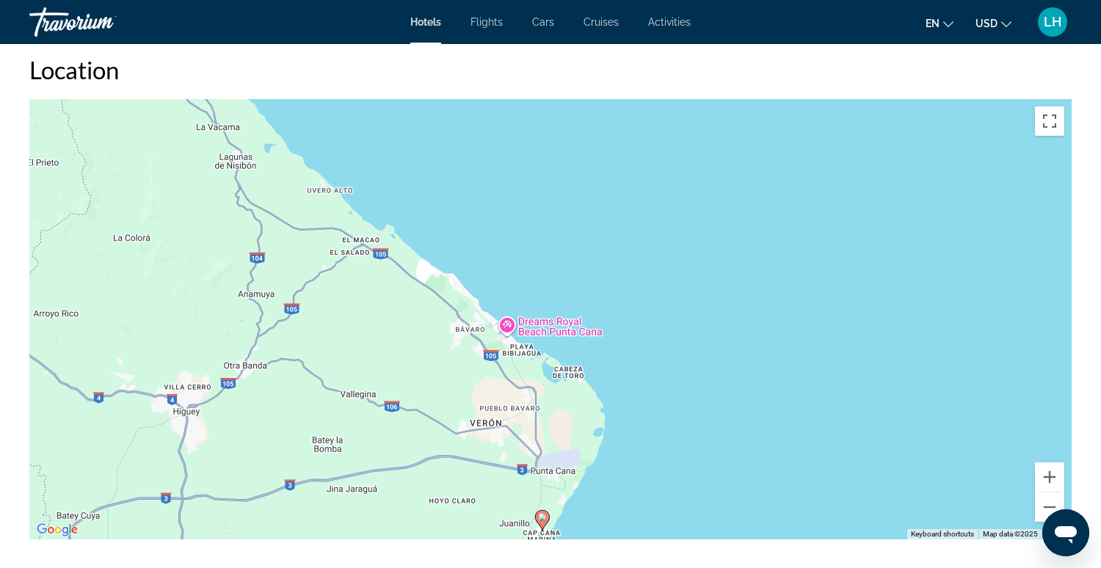
drag, startPoint x: 866, startPoint y: 324, endPoint x: 866, endPoint y: 374, distance: 49.9
click at [864, 393] on div "To activate drag with keyboard, press Alt + Enter. Once in keyboard drag state,…" at bounding box center [550, 319] width 1042 height 440
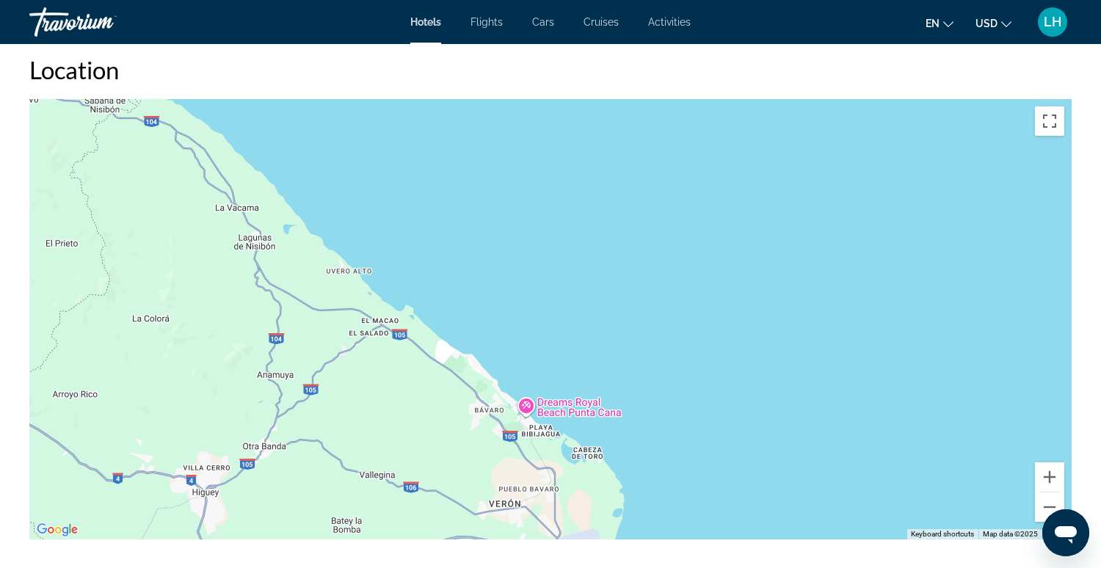
drag, startPoint x: 859, startPoint y: 329, endPoint x: 866, endPoint y: 398, distance: 69.3
click at [879, 408] on div "To activate drag with keyboard, press Alt + Enter. Once in keyboard drag state,…" at bounding box center [550, 319] width 1042 height 440
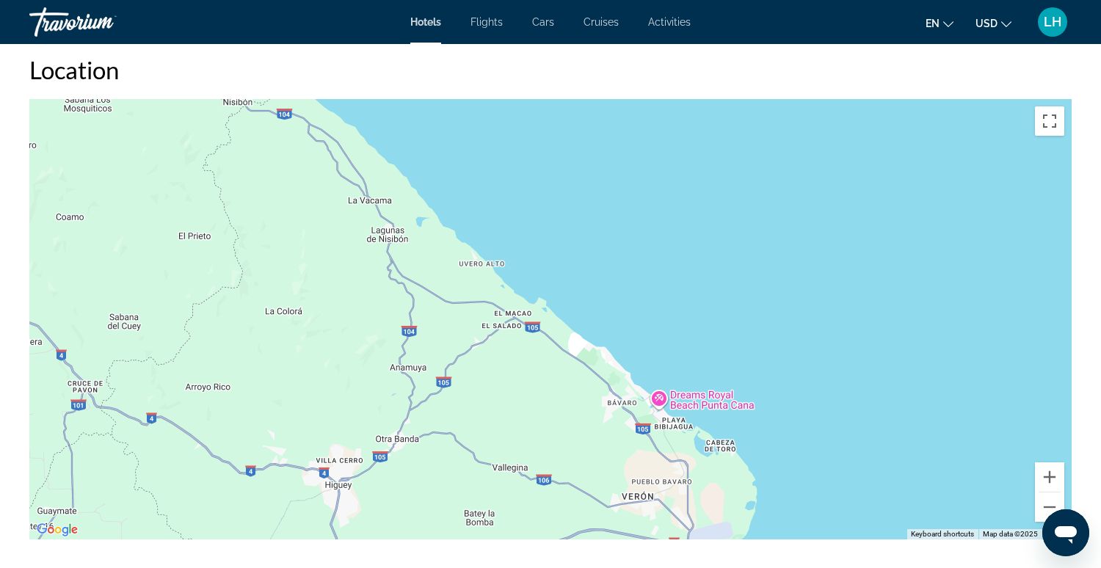
drag, startPoint x: 766, startPoint y: 340, endPoint x: 884, endPoint y: 326, distance: 119.0
click at [884, 326] on div "To activate drag with keyboard, press Alt + Enter. Once in keyboard drag state,…" at bounding box center [550, 319] width 1042 height 440
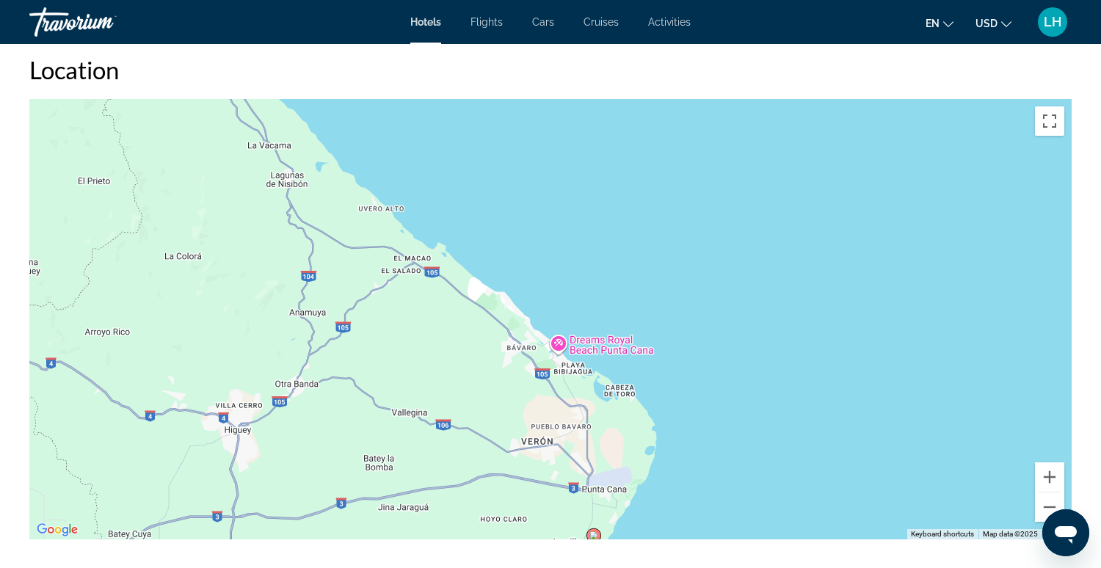
drag, startPoint x: 895, startPoint y: 396, endPoint x: 758, endPoint y: 318, distance: 157.1
click at [757, 318] on div "To activate drag with keyboard, press Alt + Enter. Once in keyboard drag state,…" at bounding box center [550, 319] width 1042 height 440
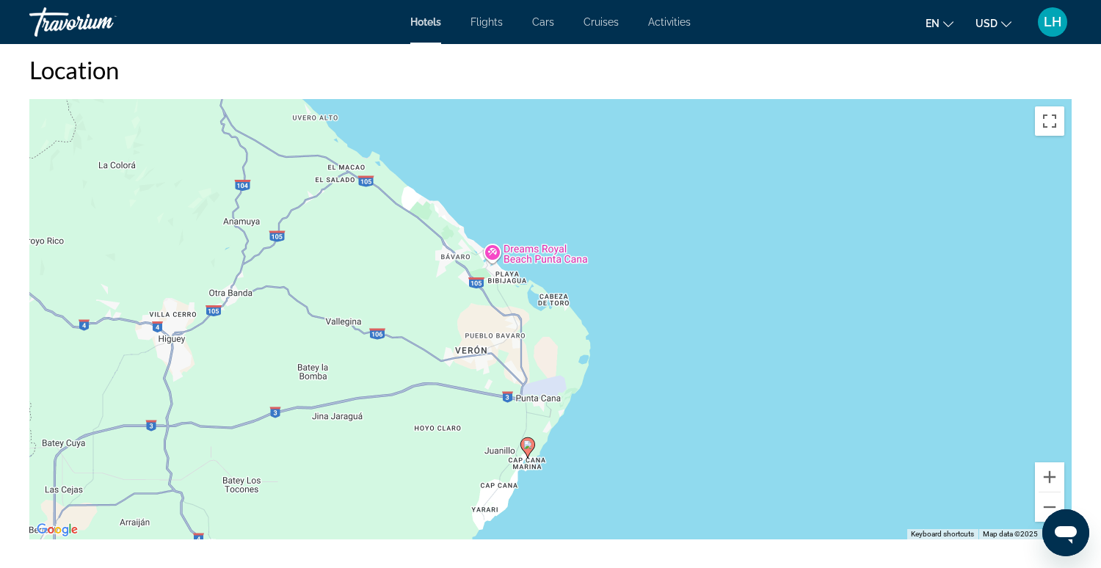
drag, startPoint x: 817, startPoint y: 413, endPoint x: 794, endPoint y: 350, distance: 67.1
click at [794, 350] on div "To activate drag with keyboard, press Alt + Enter. Once in keyboard drag state,…" at bounding box center [550, 319] width 1042 height 440
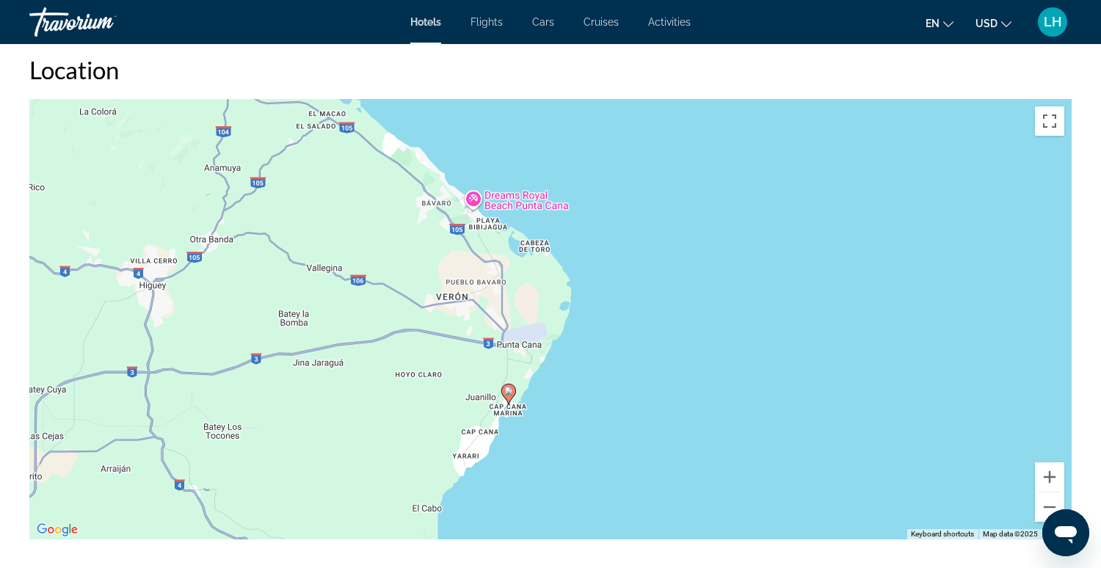
drag, startPoint x: 824, startPoint y: 388, endPoint x: 804, endPoint y: 337, distance: 54.8
click at [804, 338] on div "To activate drag with keyboard, press Alt + Enter. Once in keyboard drag state,…" at bounding box center [550, 319] width 1042 height 440
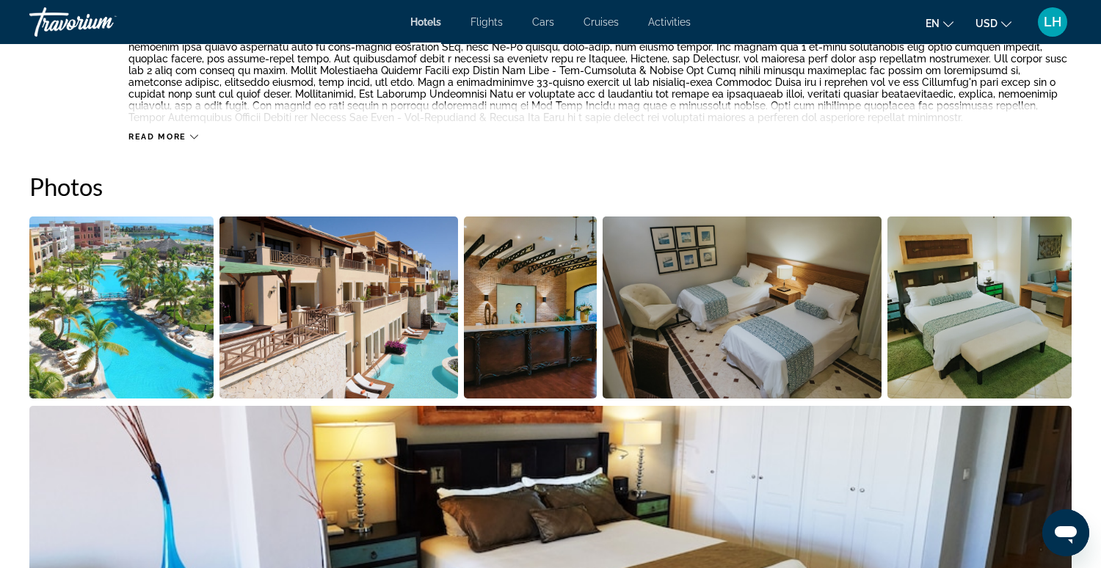
scroll to position [636, 0]
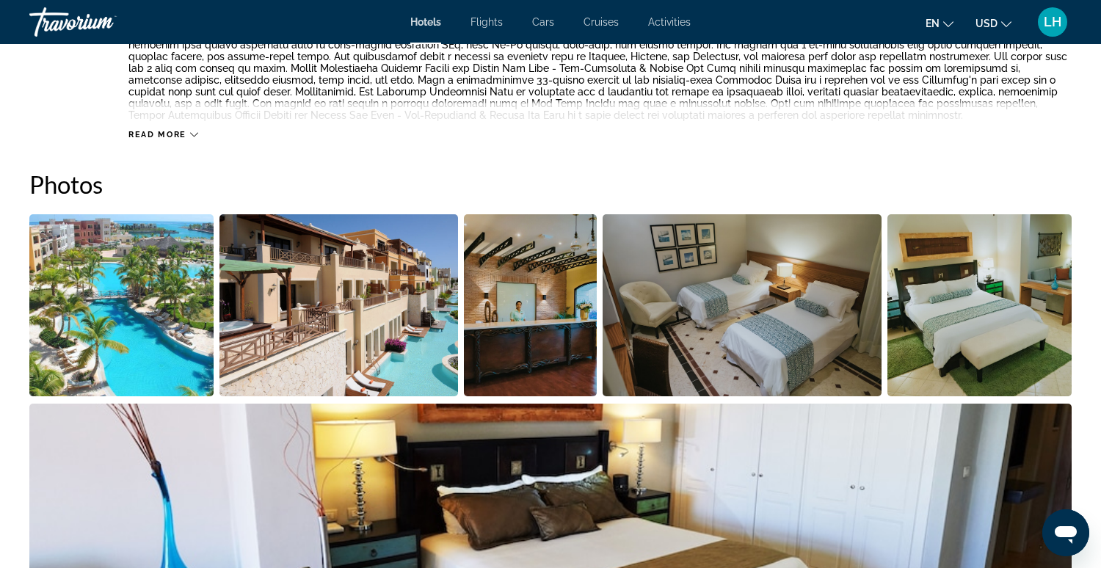
click at [327, 286] on img "Open full-screen image slider" at bounding box center [338, 305] width 239 height 182
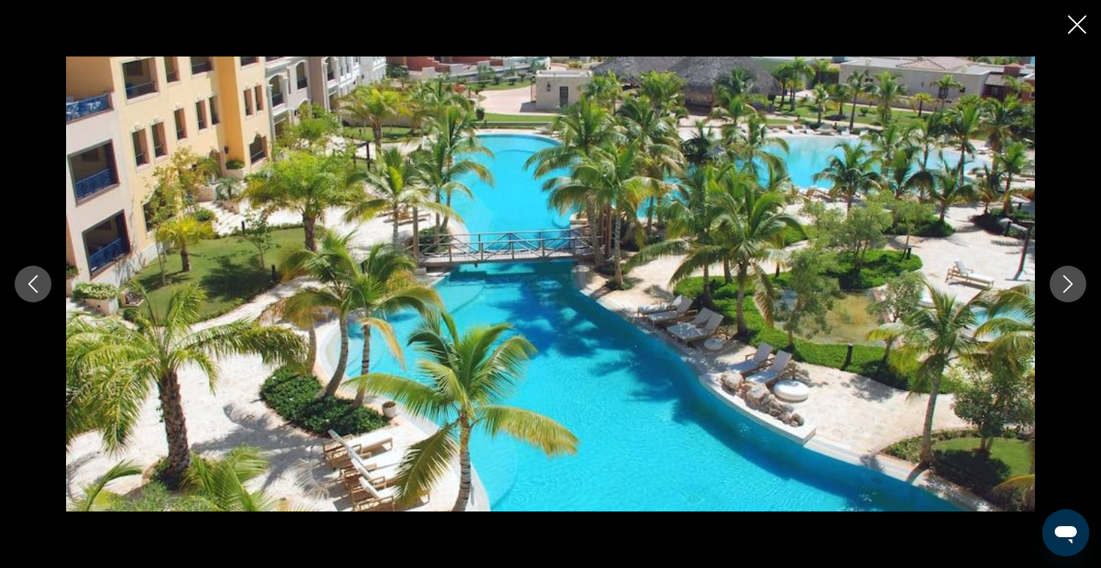
click at [1066, 288] on icon "Next image" at bounding box center [1069, 284] width 10 height 18
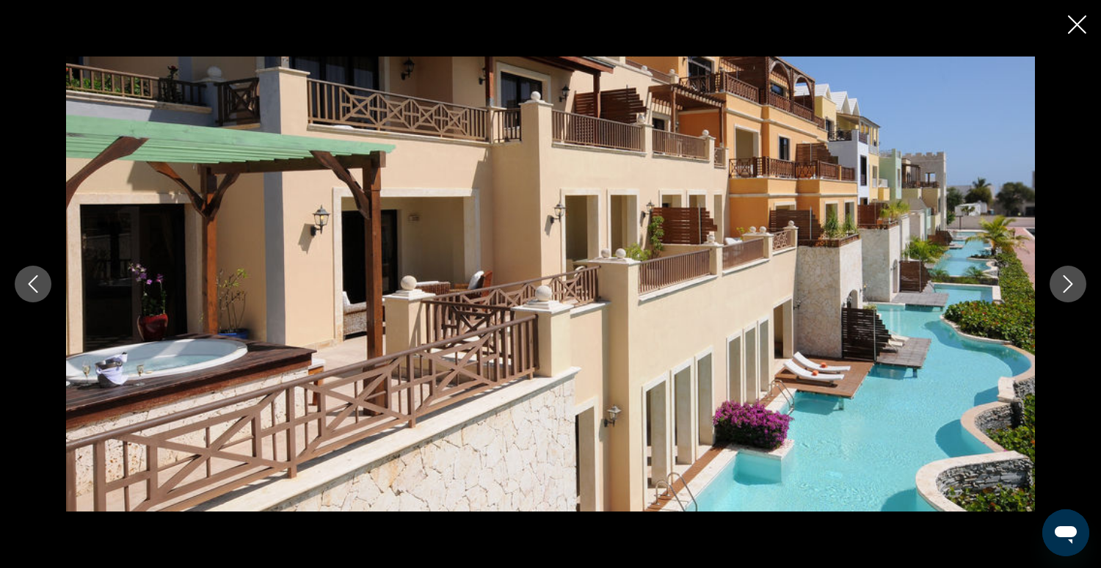
click at [1066, 288] on icon "Next image" at bounding box center [1069, 284] width 10 height 18
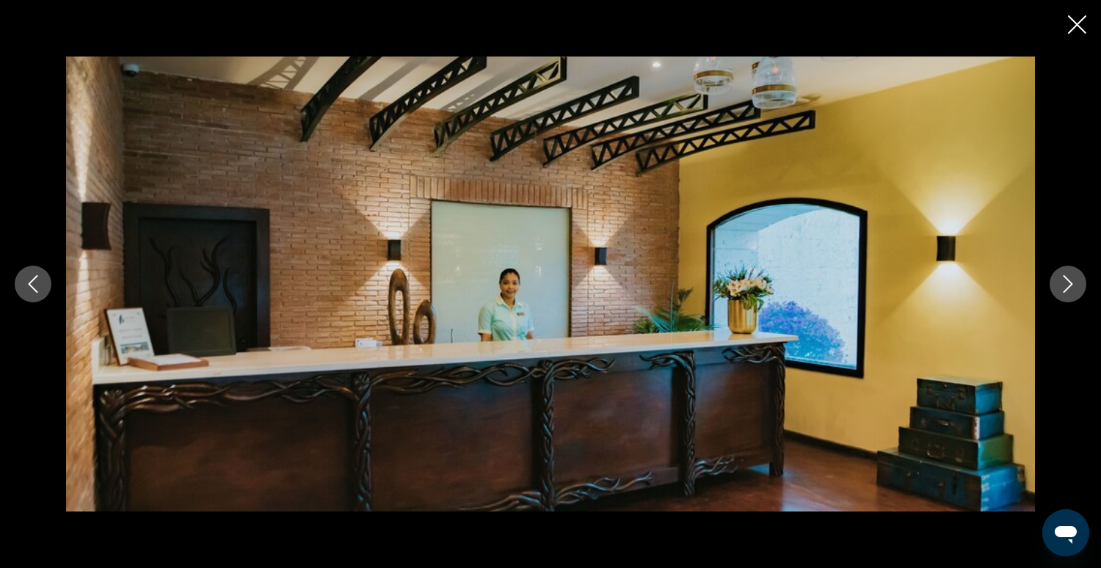
click at [1066, 288] on icon "Next image" at bounding box center [1069, 284] width 10 height 18
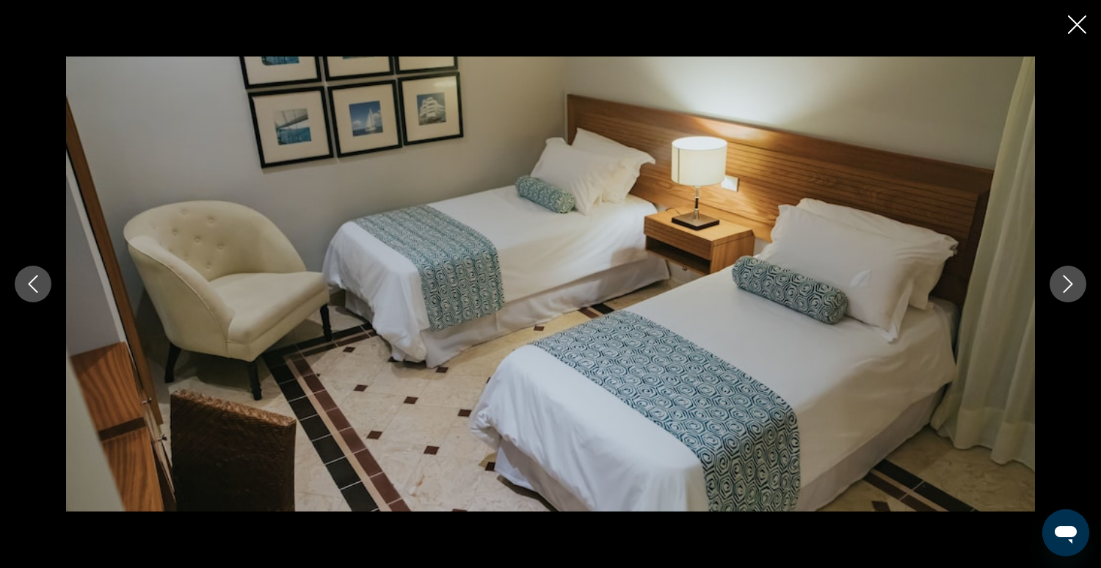
click at [1066, 288] on icon "Next image" at bounding box center [1069, 284] width 10 height 18
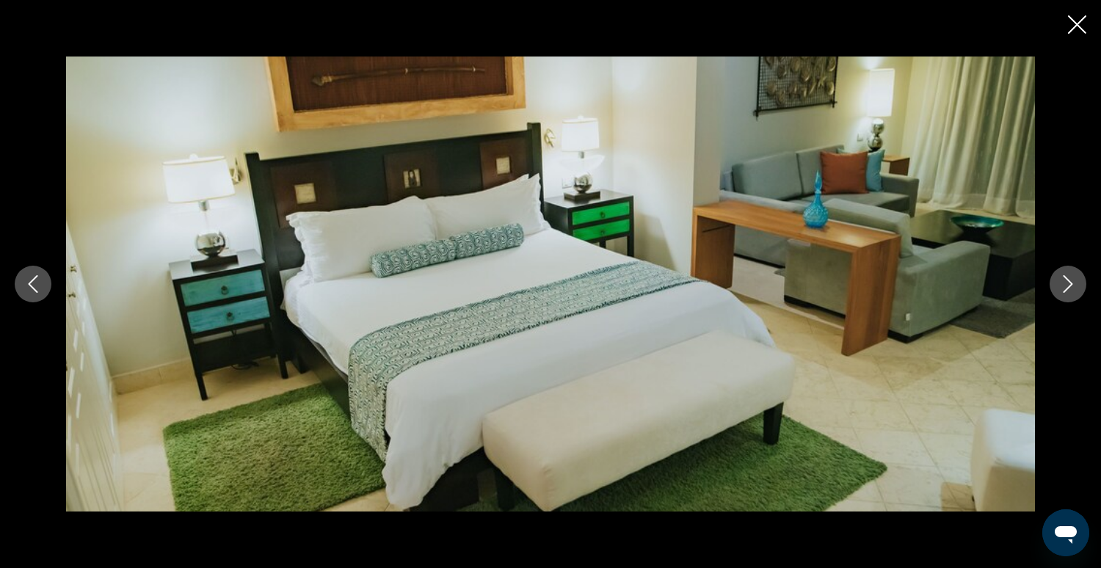
click at [1066, 288] on icon "Next image" at bounding box center [1069, 284] width 10 height 18
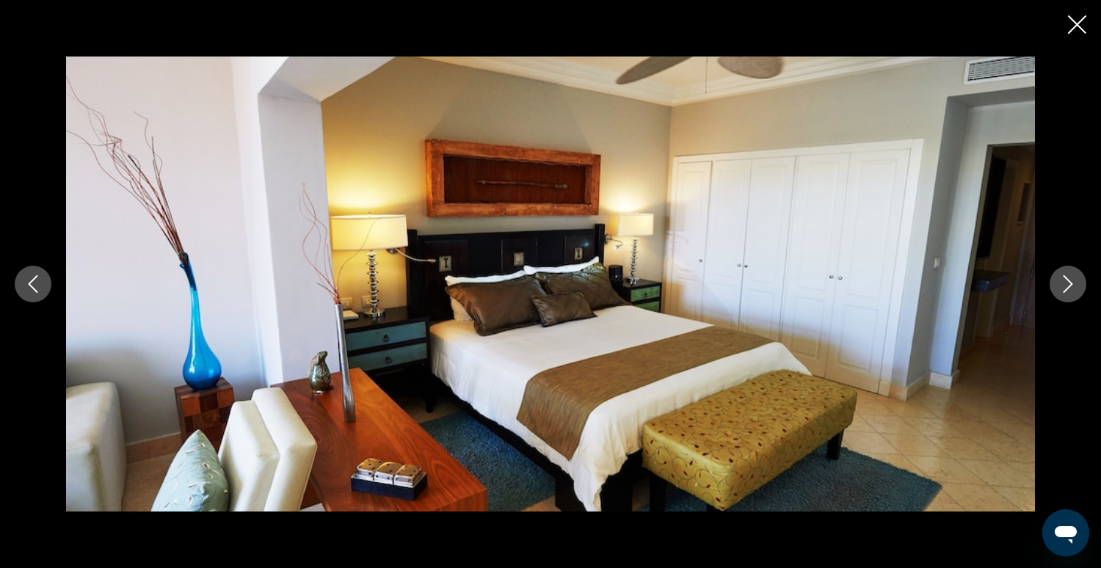
click at [1066, 288] on icon "Next image" at bounding box center [1069, 284] width 10 height 18
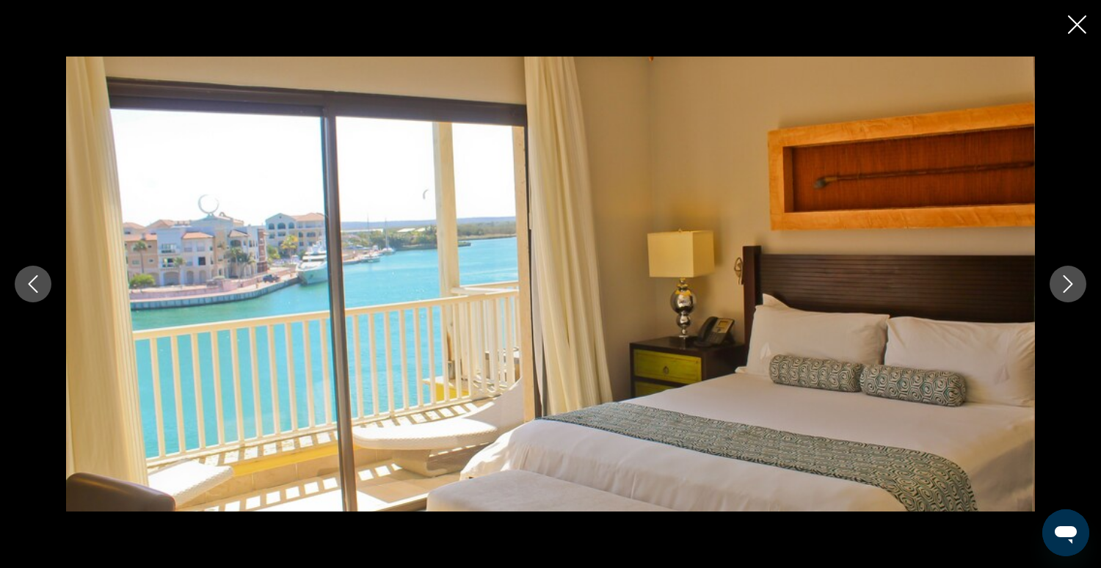
click at [1066, 288] on icon "Next image" at bounding box center [1069, 284] width 10 height 18
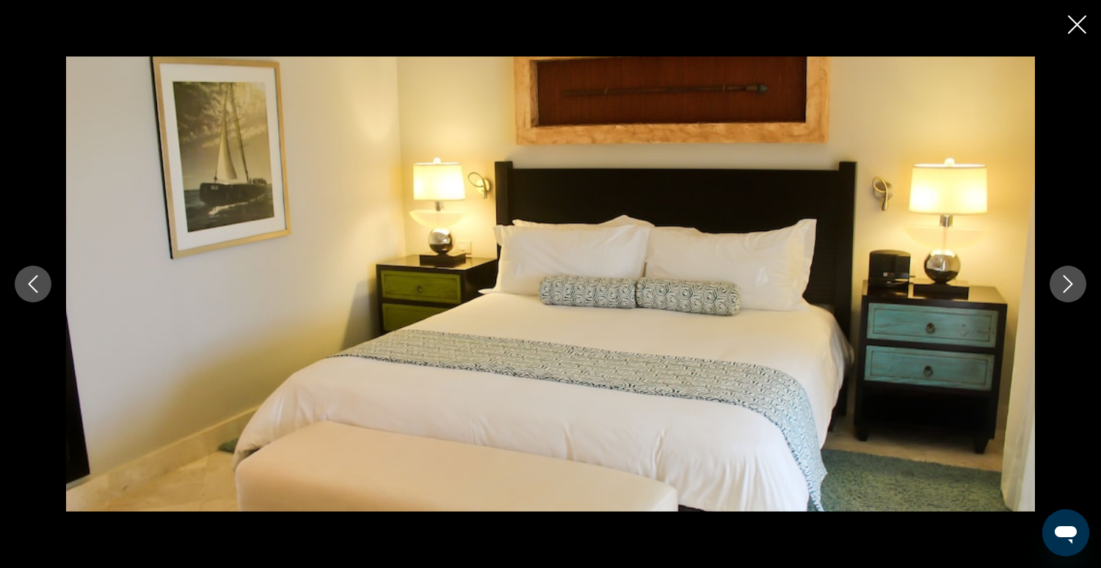
click at [1066, 288] on icon "Next image" at bounding box center [1069, 284] width 10 height 18
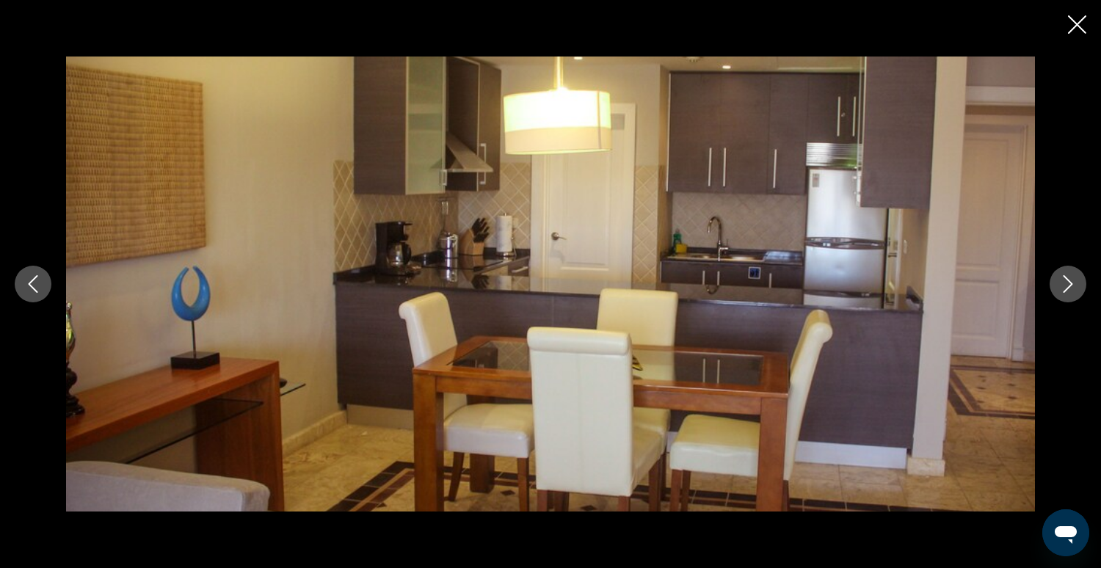
click at [1066, 288] on icon "Next image" at bounding box center [1069, 284] width 10 height 18
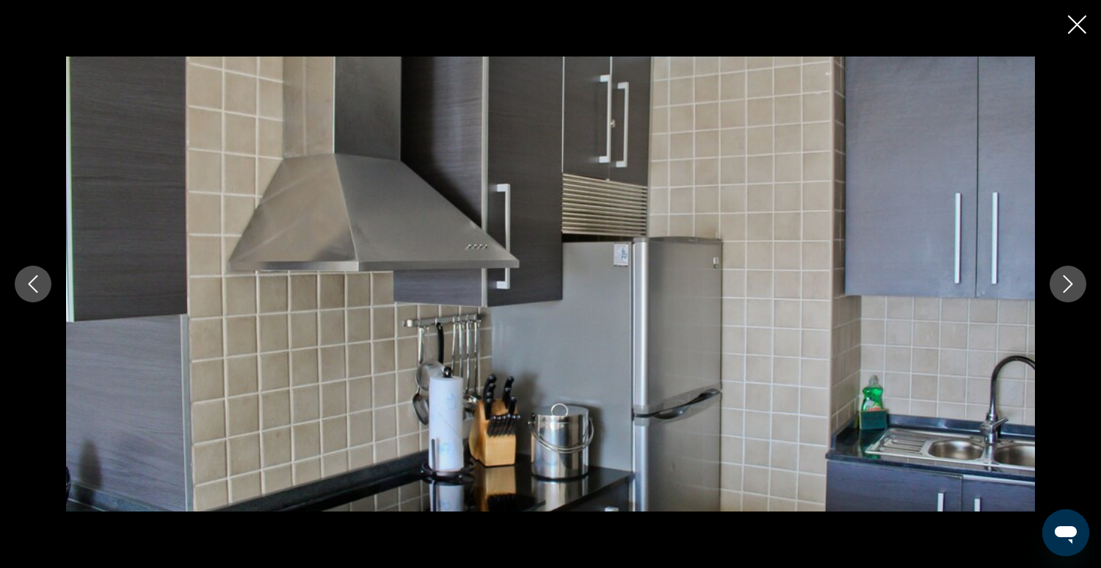
click at [1066, 288] on icon "Next image" at bounding box center [1069, 284] width 10 height 18
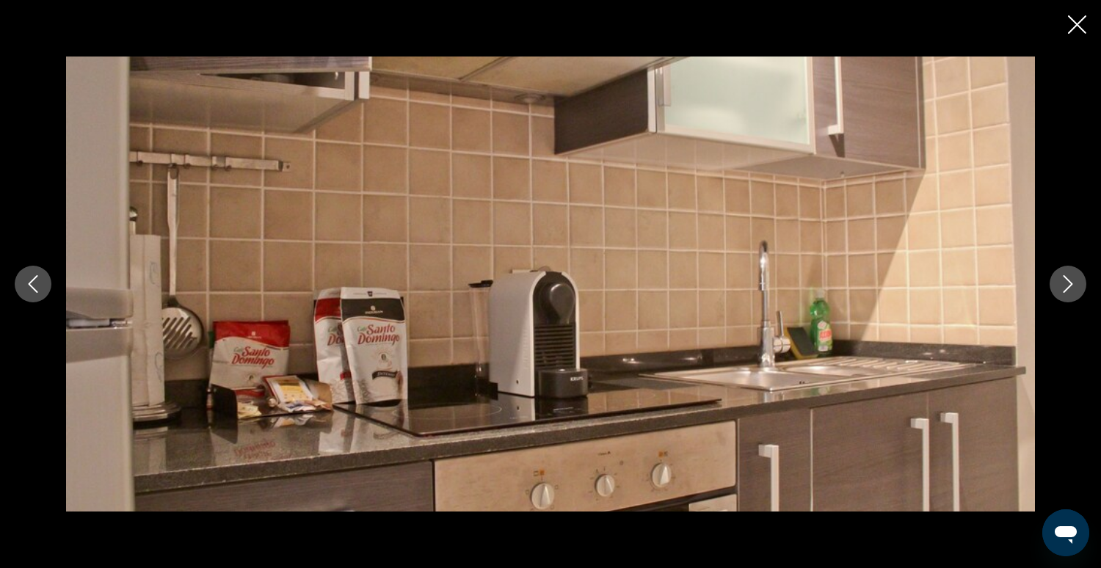
click at [1066, 288] on icon "Next image" at bounding box center [1069, 284] width 10 height 18
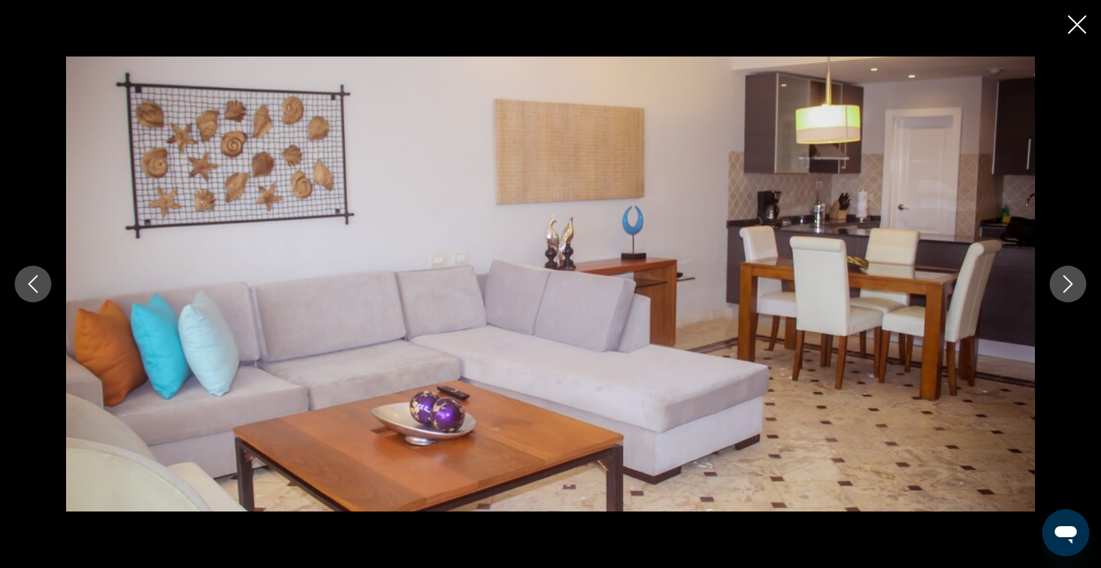
click at [1066, 288] on icon "Next image" at bounding box center [1069, 284] width 10 height 18
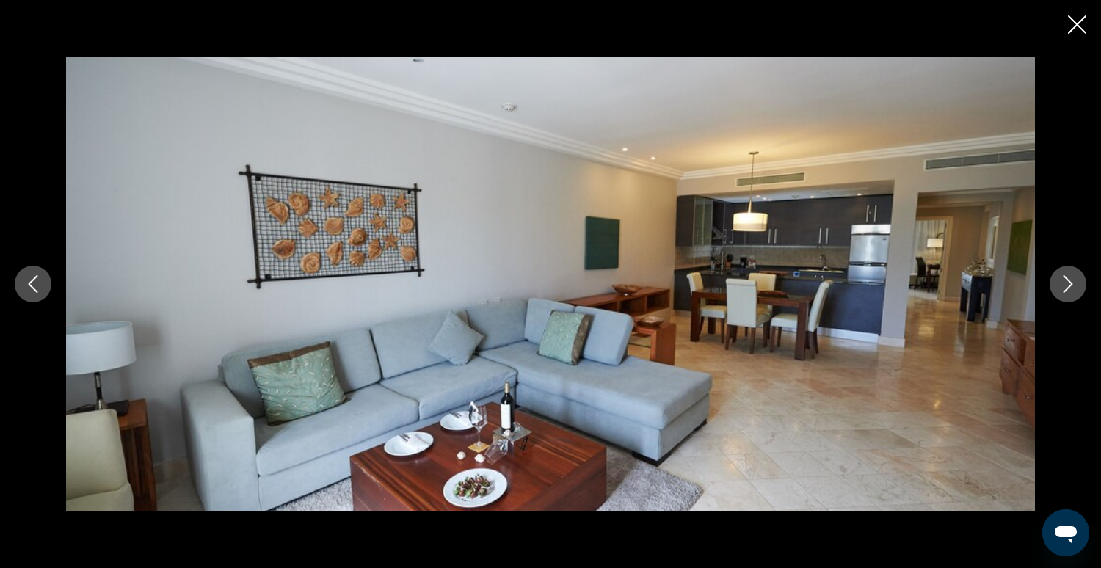
click at [1066, 288] on icon "Next image" at bounding box center [1069, 284] width 10 height 18
